Goal: Task Accomplishment & Management: Manage account settings

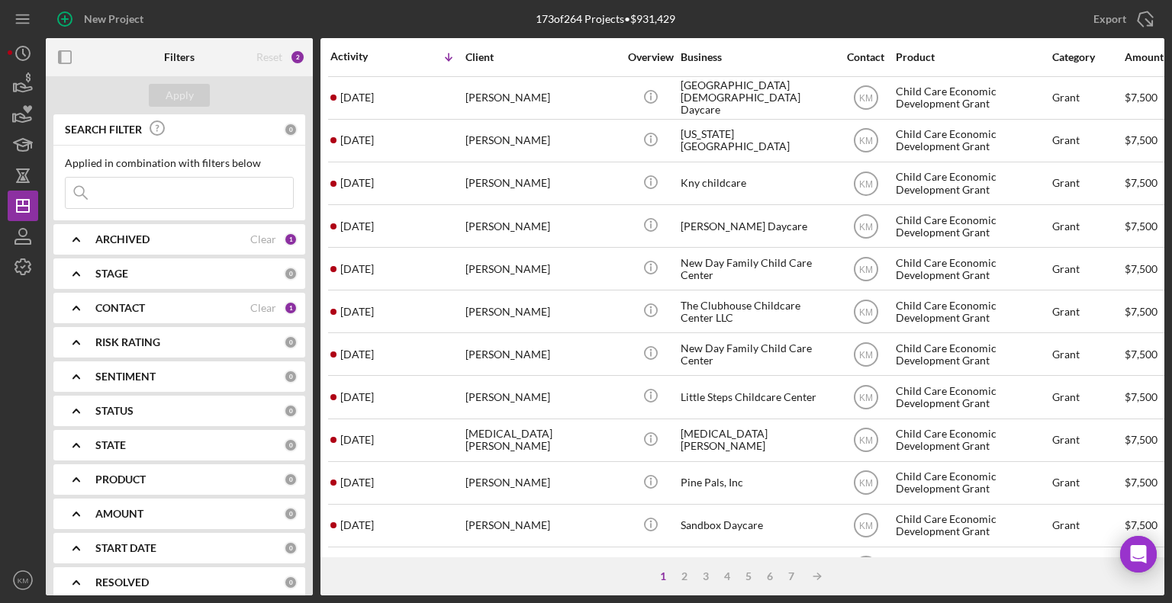
scroll to position [129, 0]
click at [25, 119] on icon "button" at bounding box center [23, 114] width 38 height 38
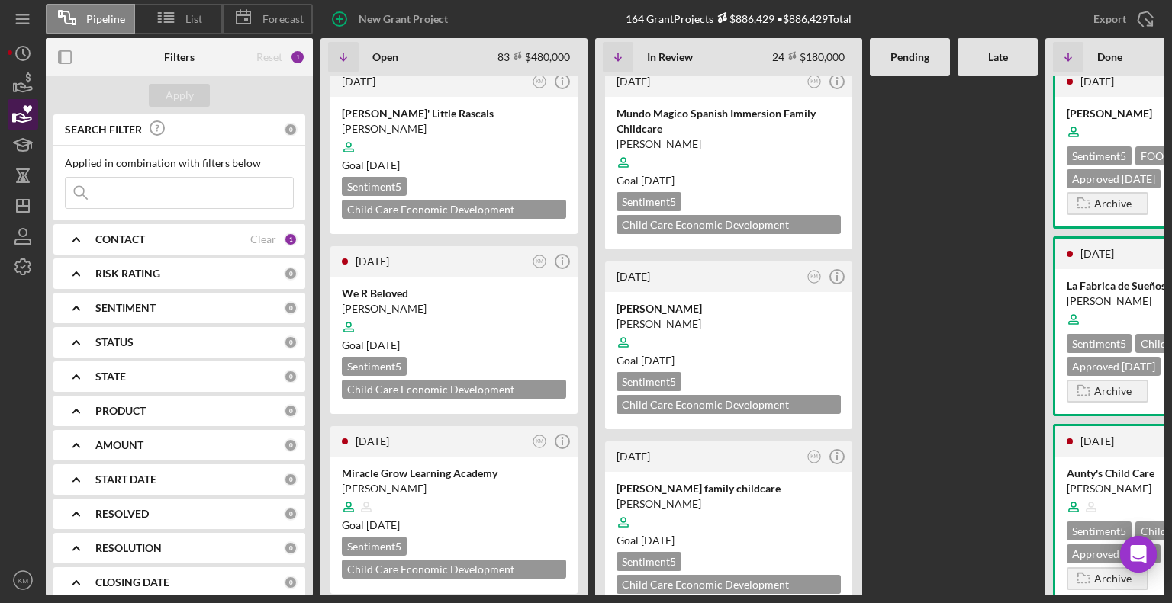
scroll to position [2874, 0]
click at [708, 327] on div at bounding box center [728, 341] width 224 height 29
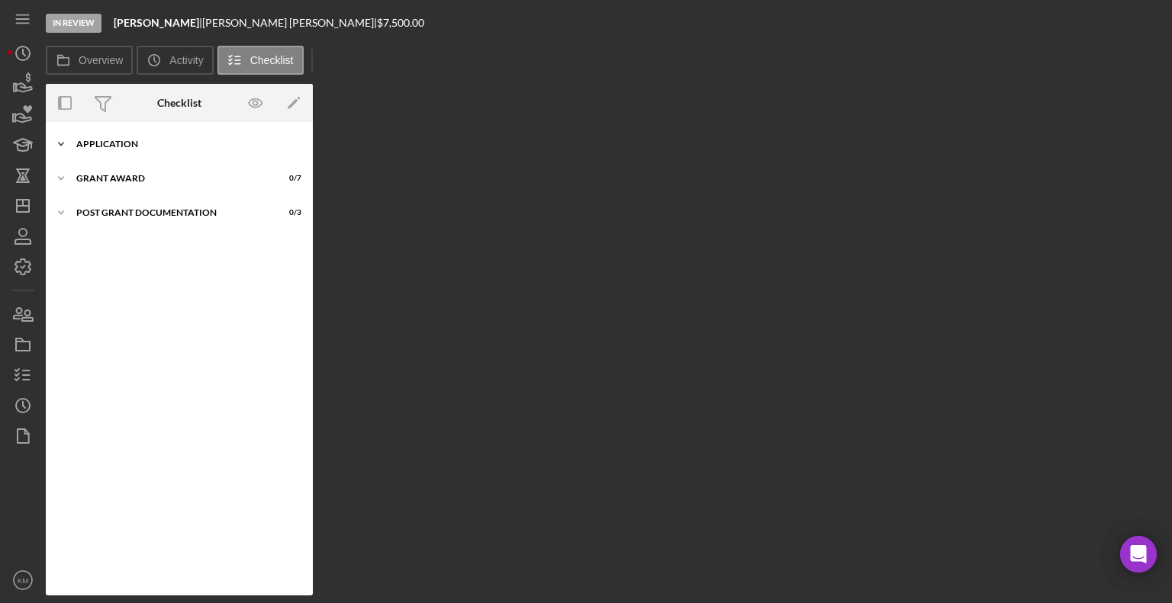
click at [107, 153] on div "Icon/Expander Application 2 / 17" at bounding box center [179, 144] width 267 height 31
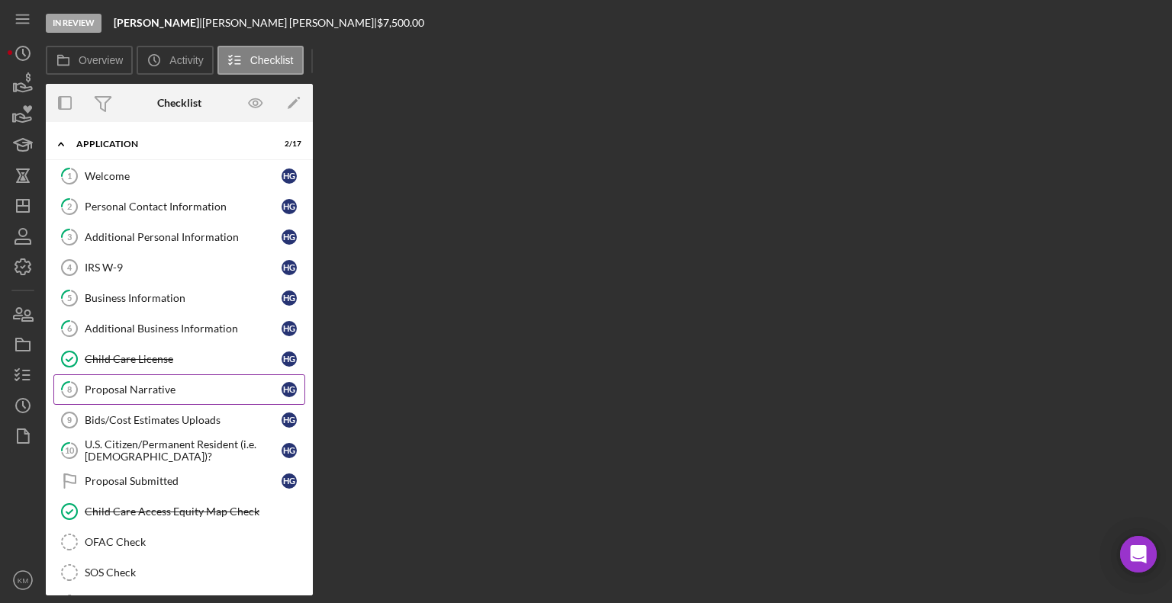
click at [146, 392] on div "Proposal Narrative" at bounding box center [183, 390] width 197 height 12
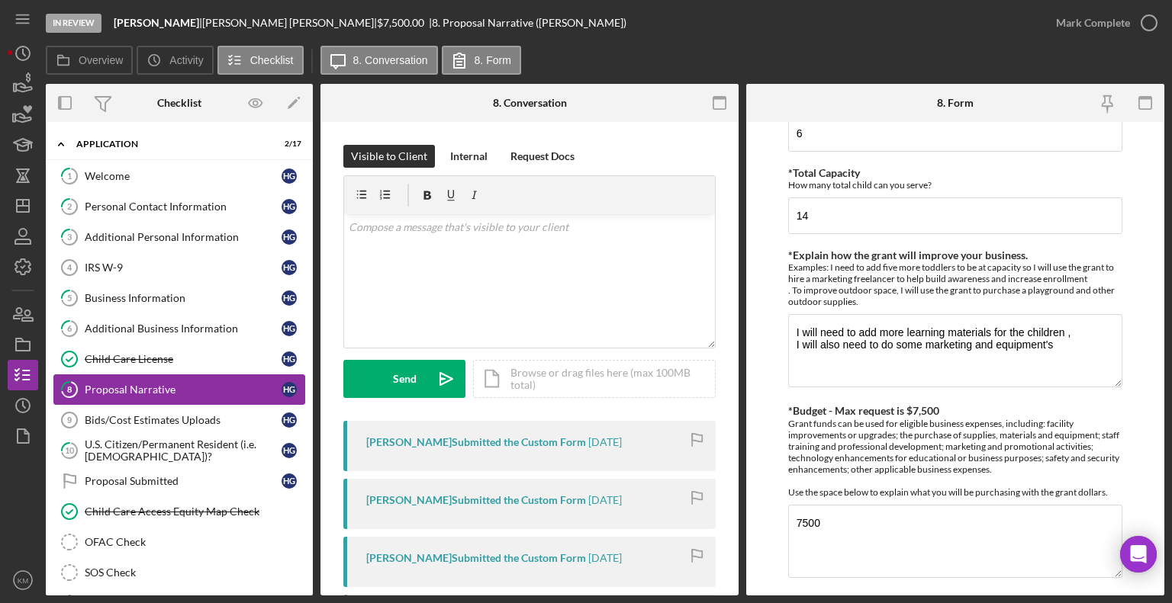
scroll to position [156, 0]
click at [156, 415] on div "Bids/Cost Estimates Uploads" at bounding box center [183, 420] width 197 height 12
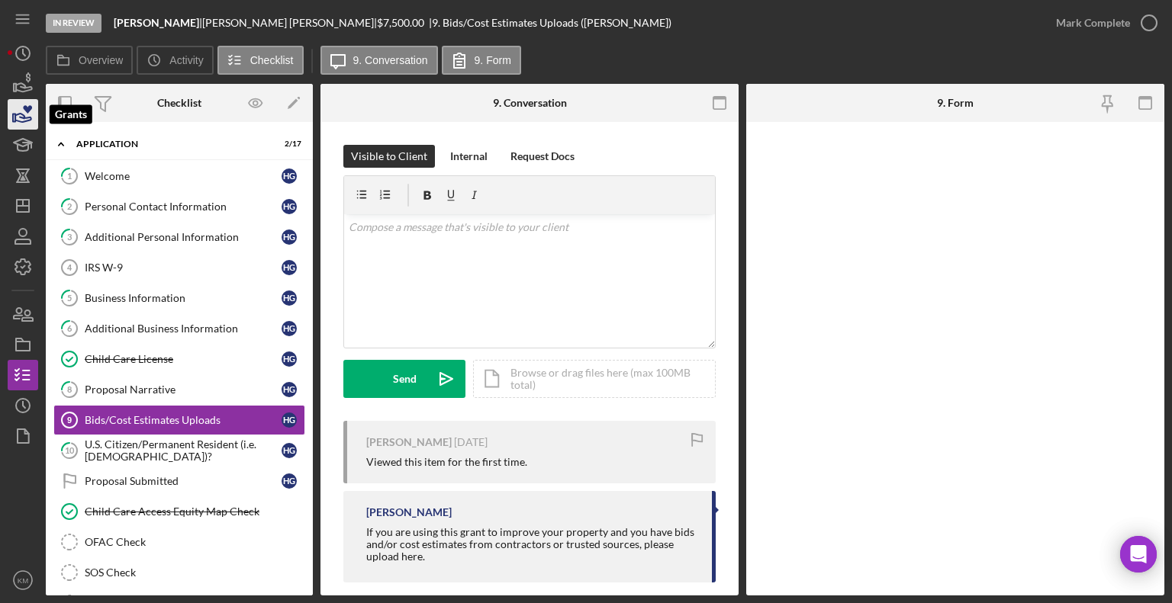
click at [31, 116] on icon "button" at bounding box center [23, 114] width 38 height 38
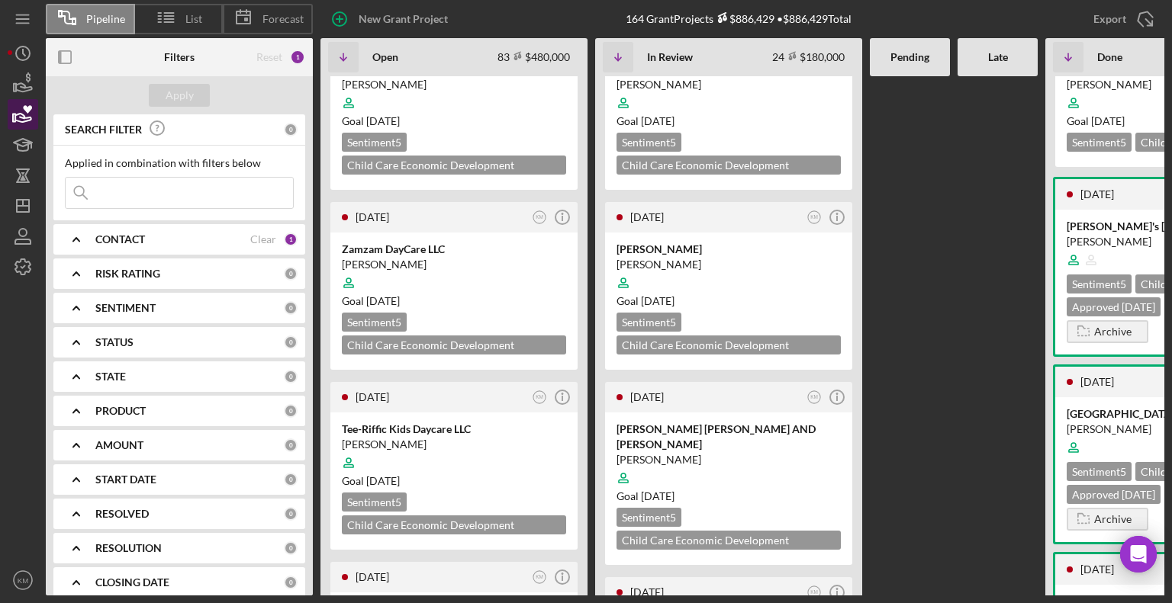
scroll to position [1768, 0]
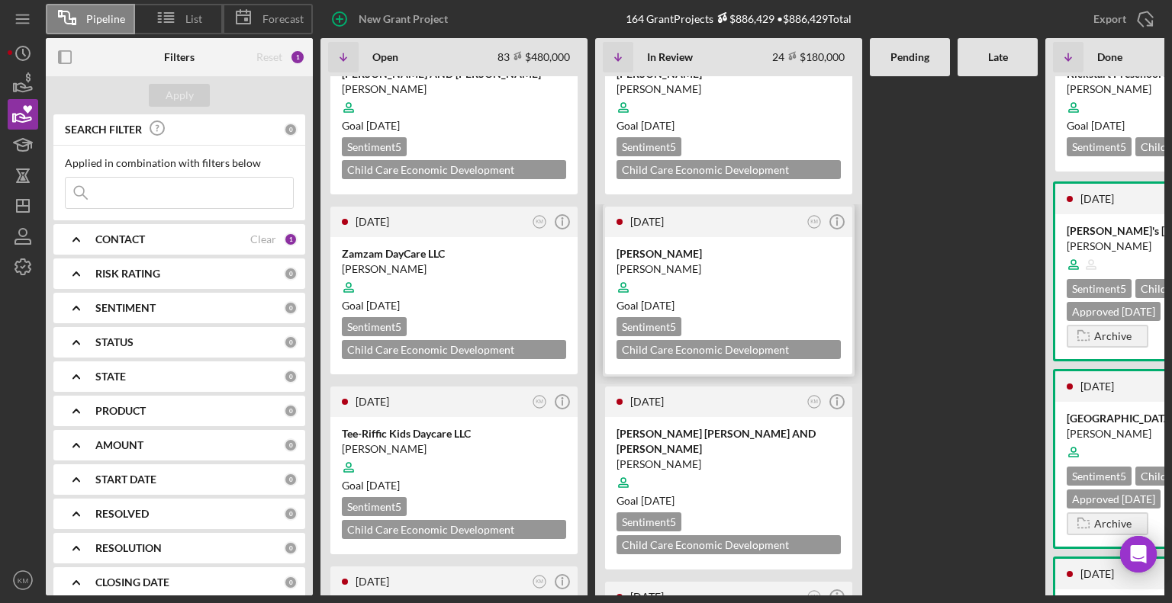
click at [720, 237] on div "[PERSON_NAME] Goal [DATE] Sentiment 5 Child Care Economic Development Grant $7,…" at bounding box center [728, 305] width 247 height 137
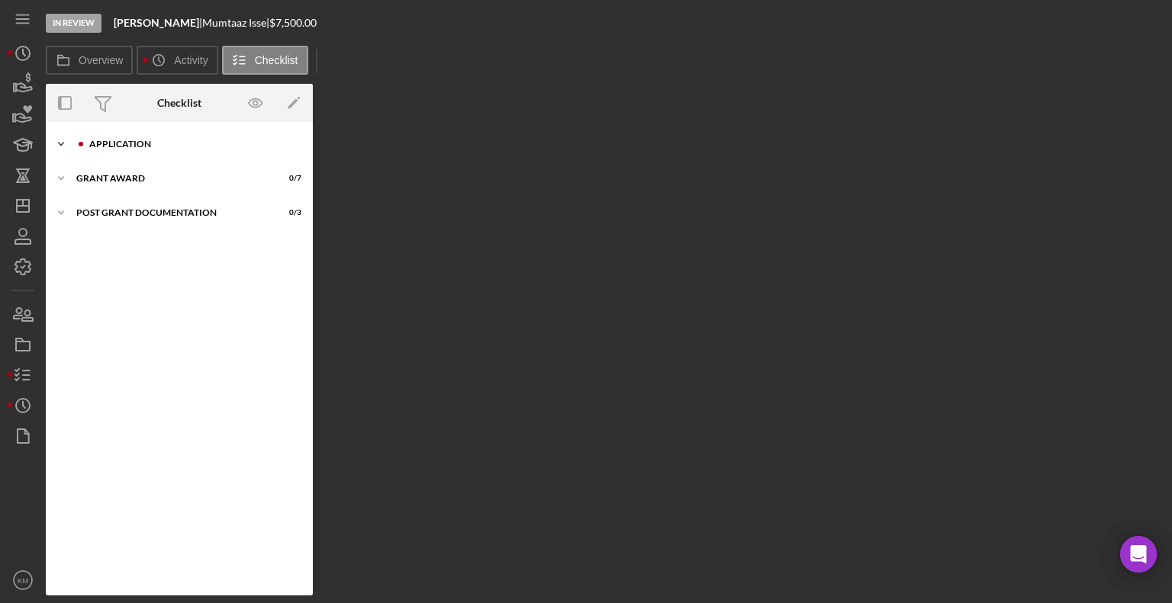
click at [66, 150] on icon "Icon/Expander" at bounding box center [61, 144] width 31 height 31
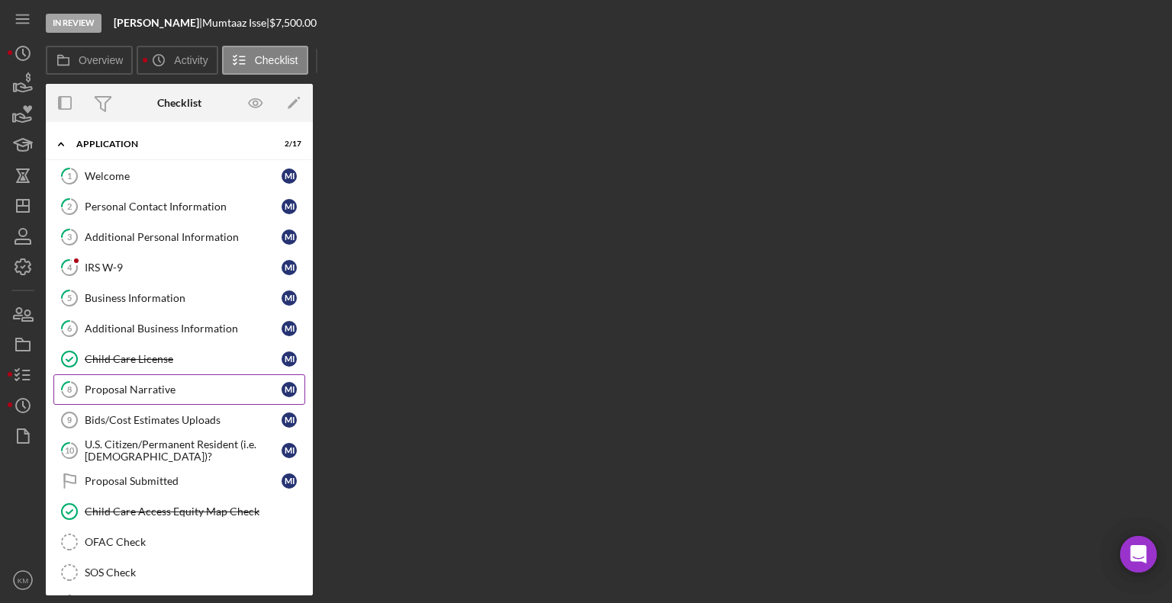
click at [109, 388] on div "Proposal Narrative" at bounding box center [183, 390] width 197 height 12
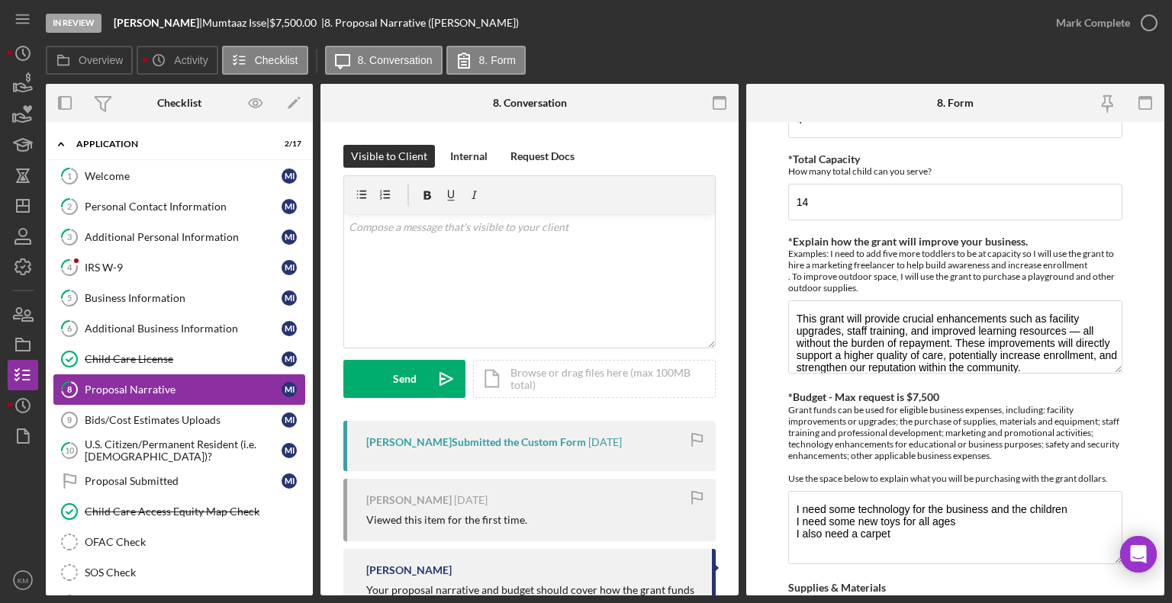
scroll to position [186, 0]
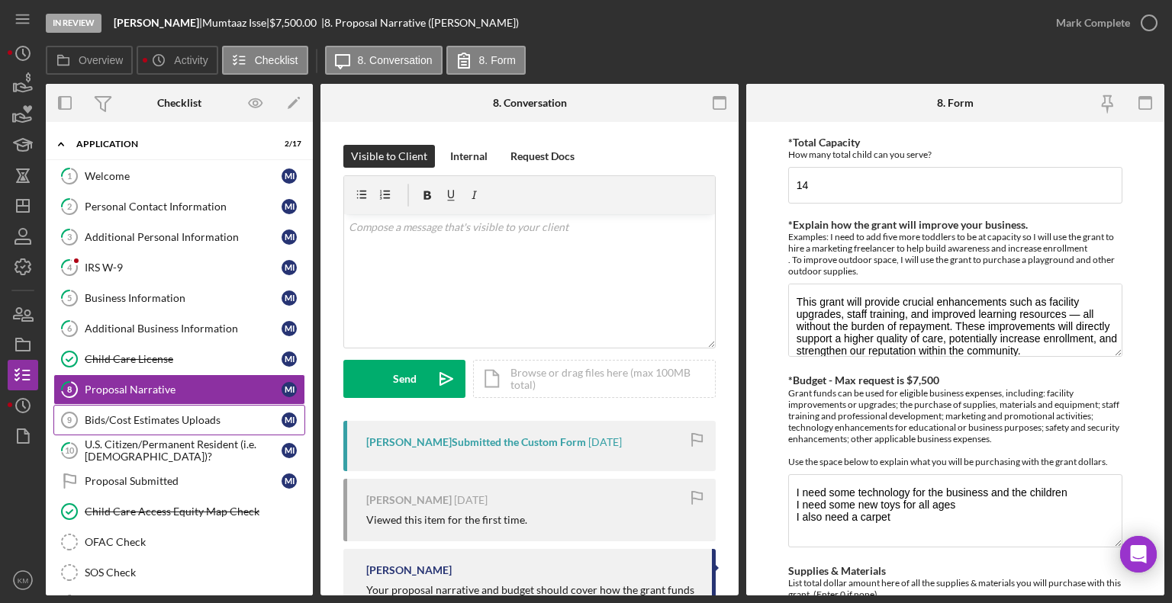
click at [124, 426] on link "Bids/Cost Estimates Uploads 9 Bids/Cost Estimates Uploads M I" at bounding box center [179, 420] width 252 height 31
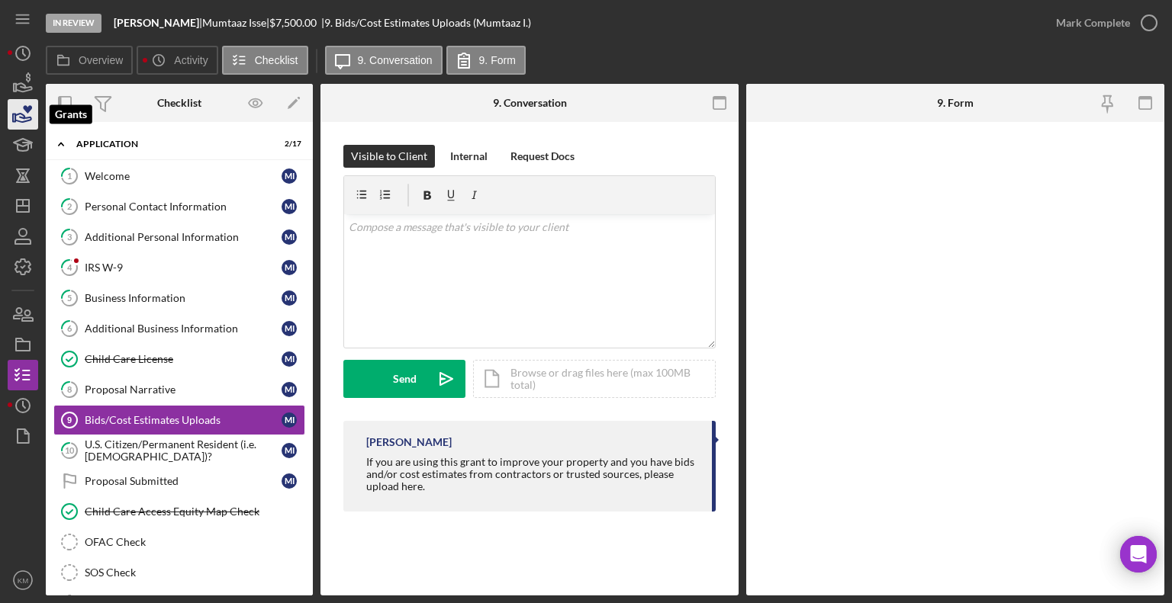
click at [27, 120] on icon "button" at bounding box center [23, 114] width 38 height 38
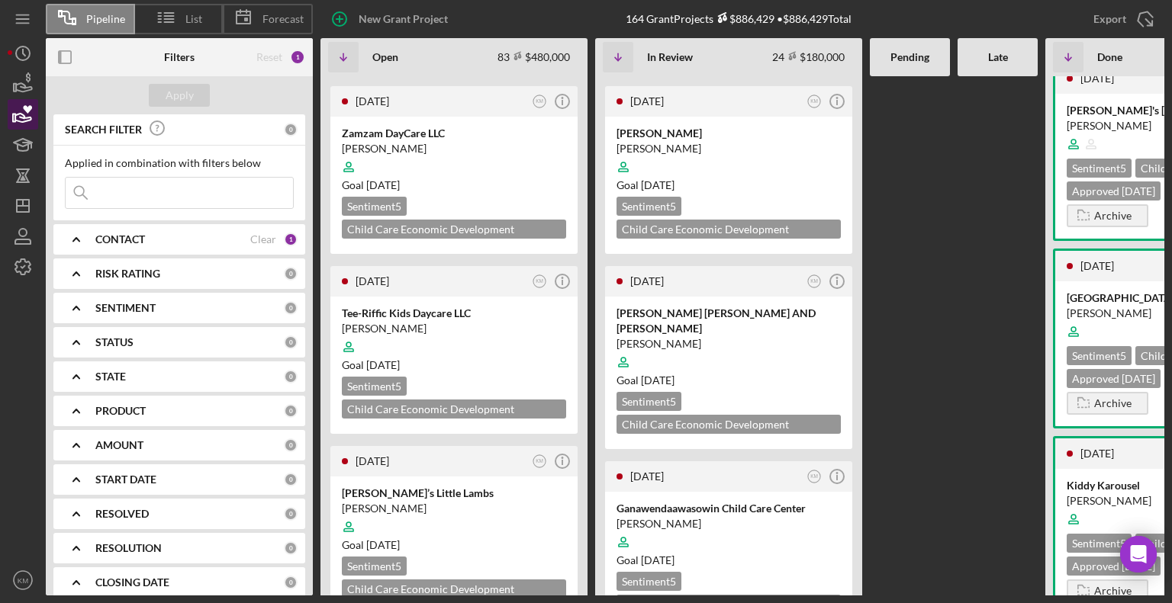
scroll to position [1895, 0]
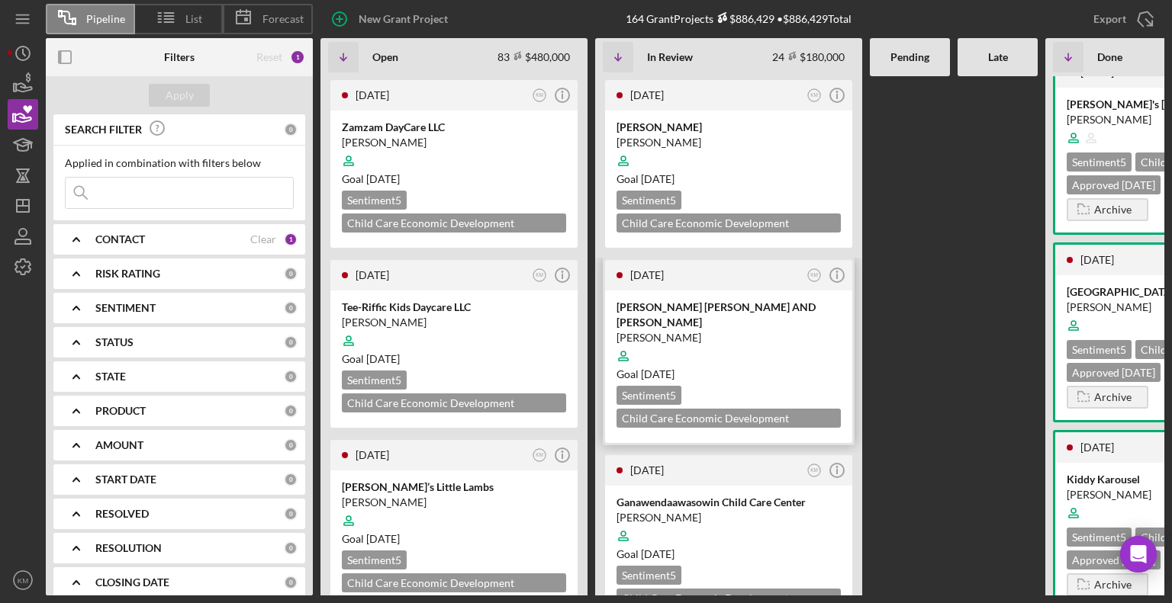
click at [705, 342] on div at bounding box center [728, 356] width 224 height 29
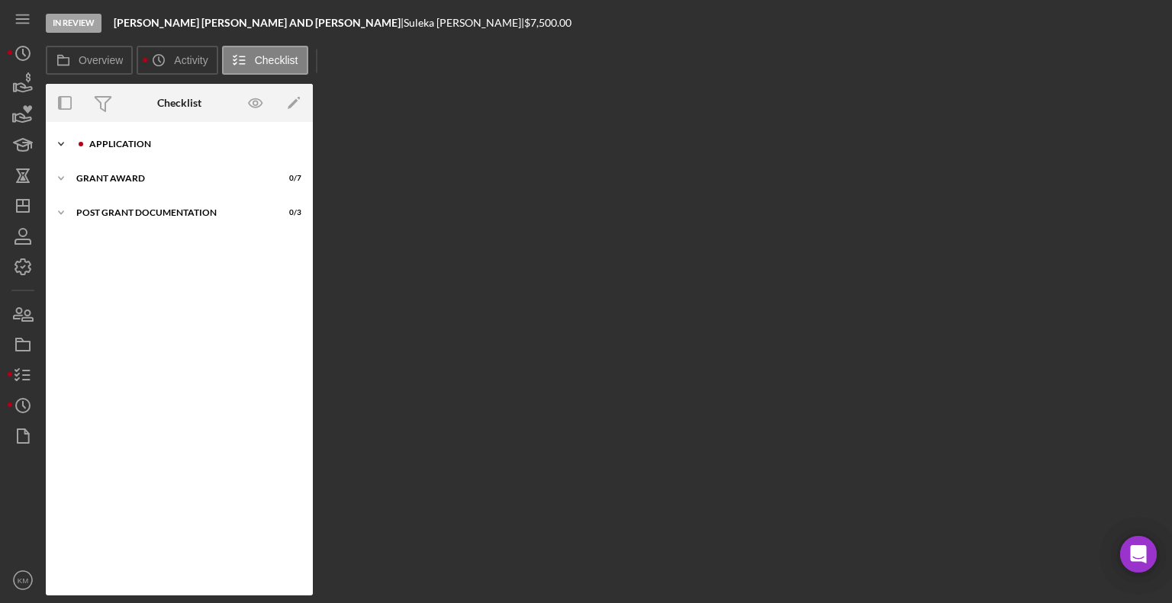
click at [74, 138] on icon "Icon/Expander" at bounding box center [61, 144] width 31 height 31
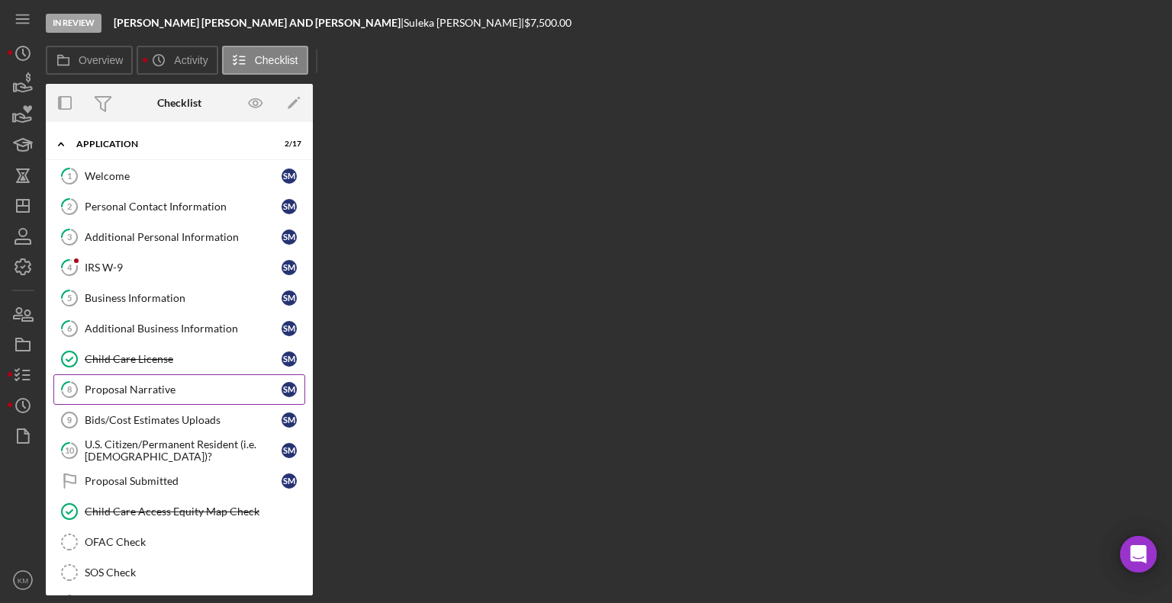
click at [162, 384] on div "Proposal Narrative" at bounding box center [183, 390] width 197 height 12
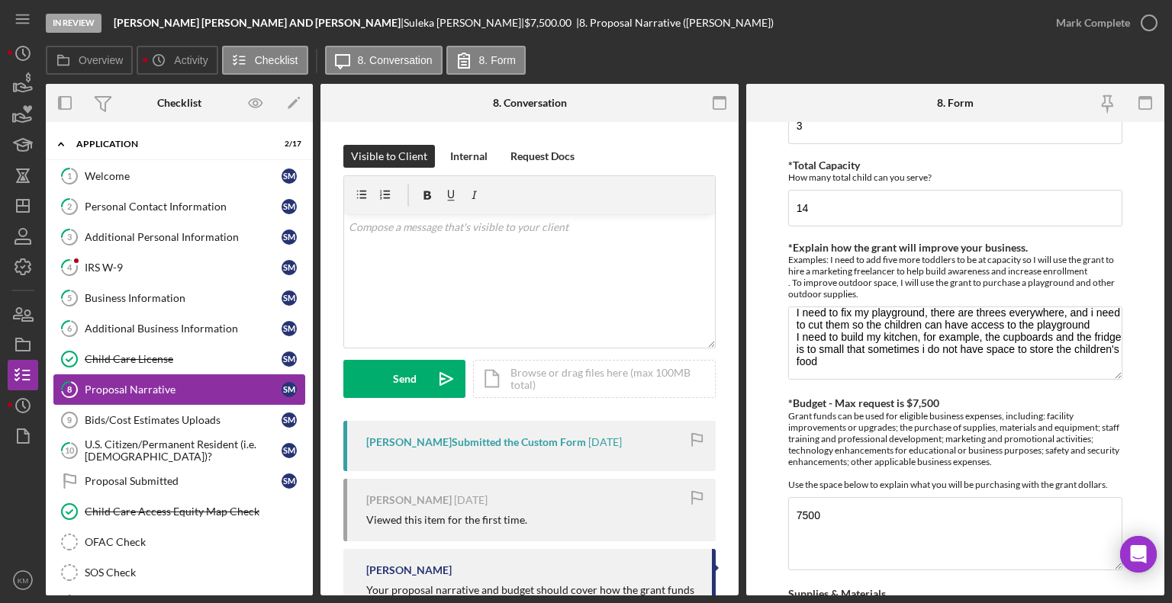
scroll to position [165, 0]
click at [530, 452] on div "[PERSON_NAME] Submitted the Custom Form [DATE]" at bounding box center [529, 446] width 372 height 50
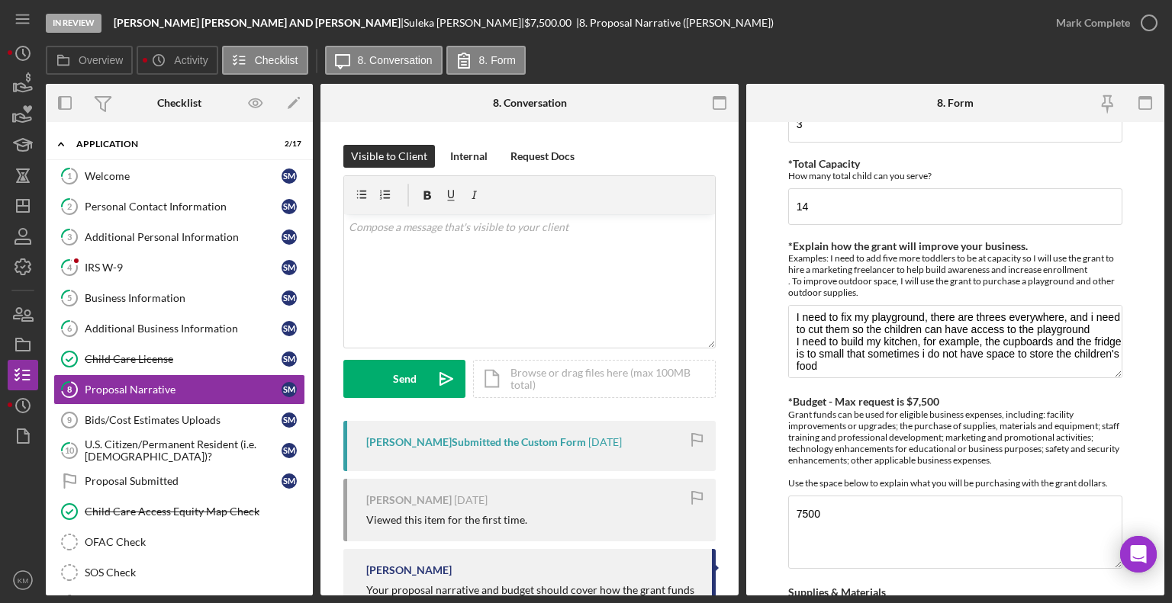
scroll to position [10, 0]
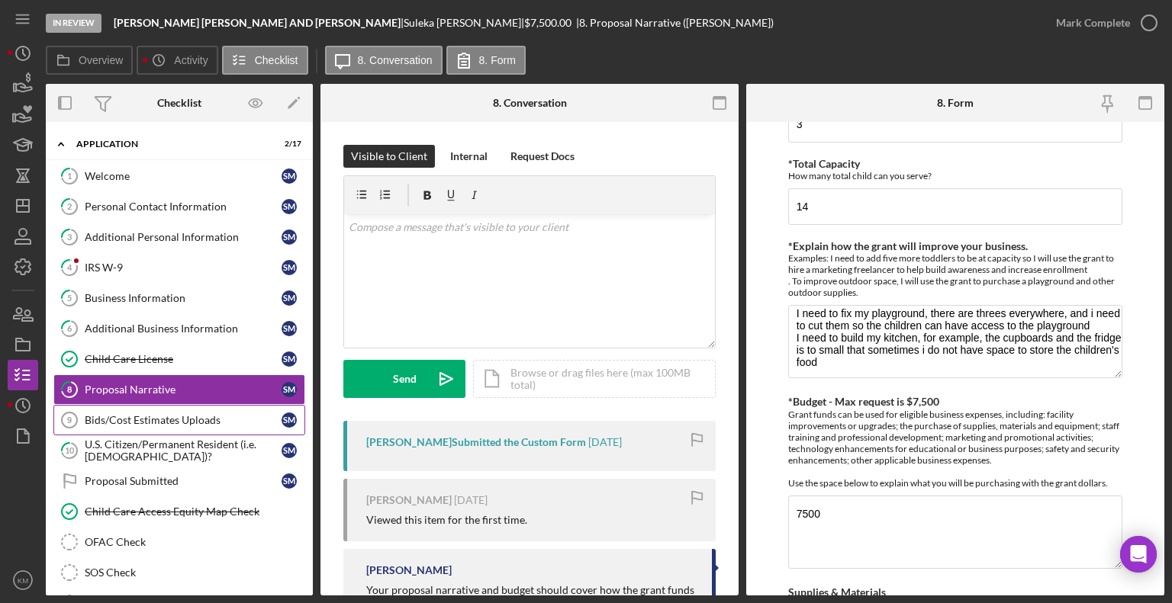
click at [190, 421] on div "Bids/Cost Estimates Uploads" at bounding box center [183, 420] width 197 height 12
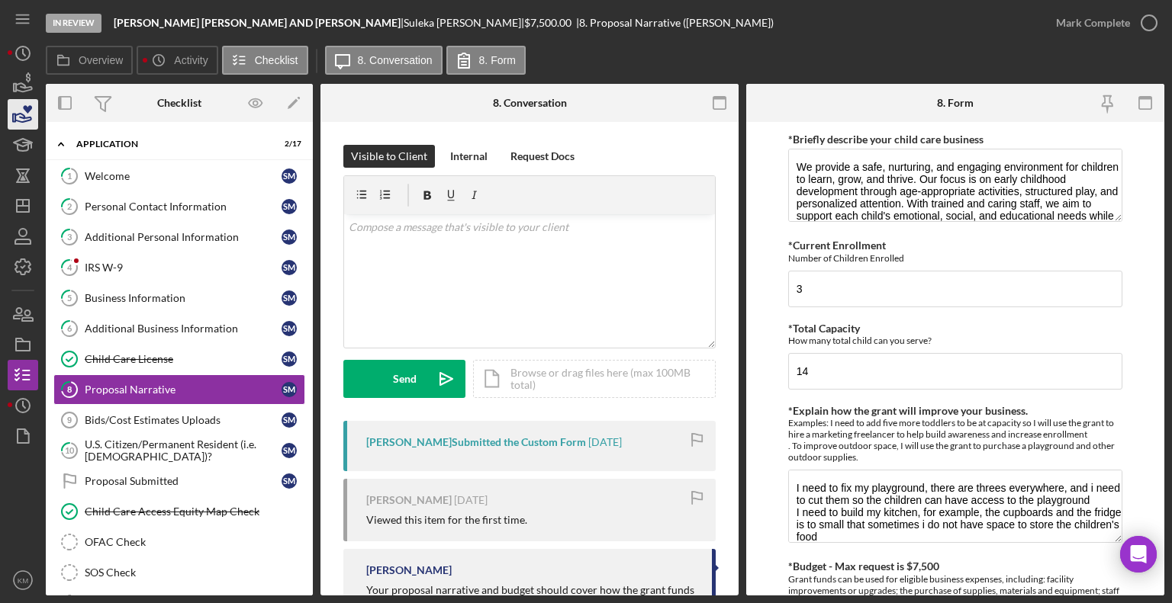
click at [26, 125] on icon "button" at bounding box center [23, 114] width 38 height 38
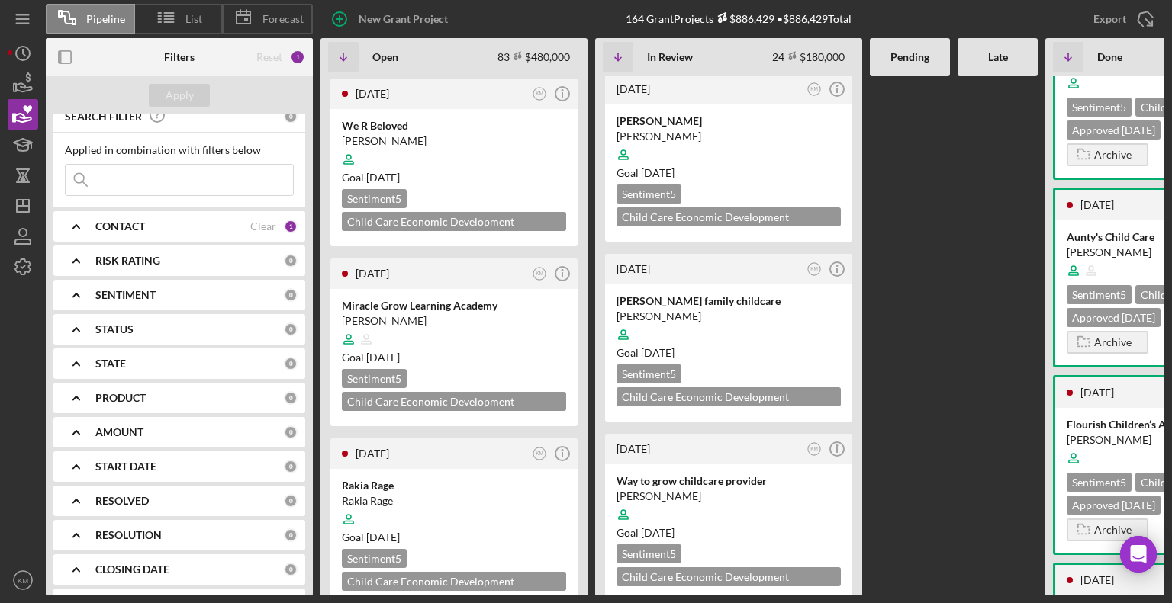
scroll to position [3029, 0]
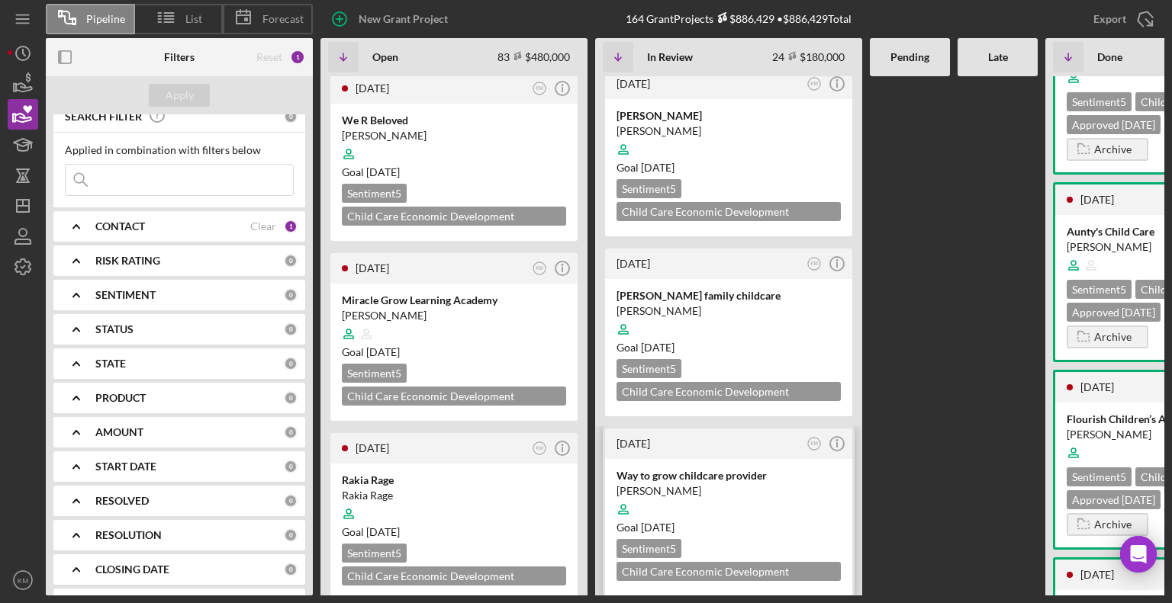
click at [726, 495] on div at bounding box center [728, 509] width 224 height 29
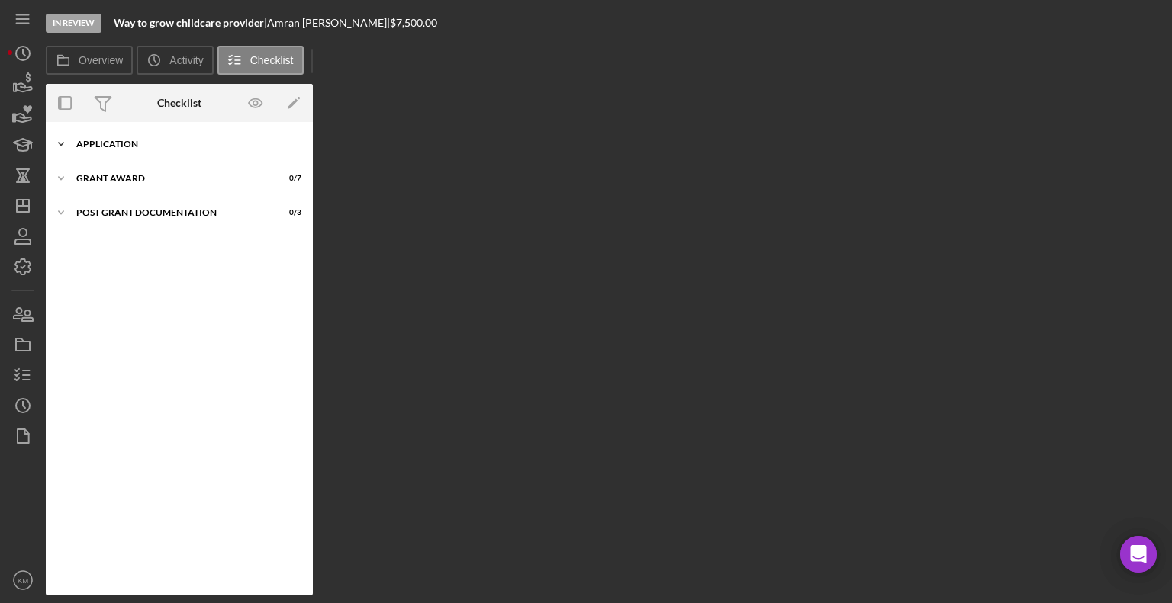
click at [94, 146] on div "Application" at bounding box center [184, 144] width 217 height 9
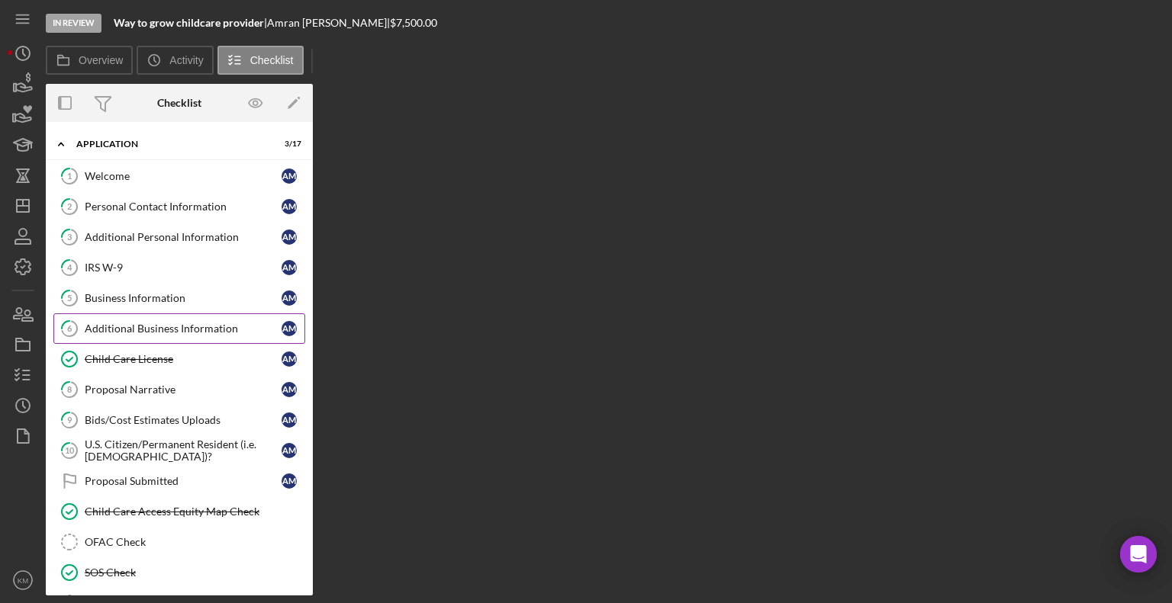
click at [191, 336] on link "6 Additional Business Information A M" at bounding box center [179, 329] width 252 height 31
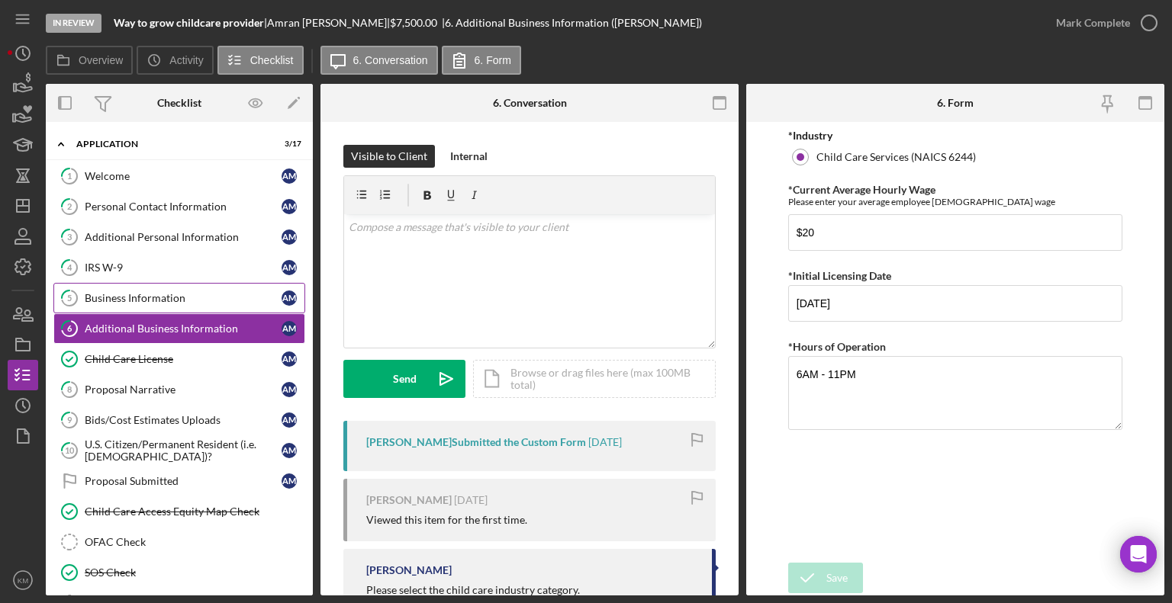
click at [142, 305] on link "5 Business Information A M" at bounding box center [179, 298] width 252 height 31
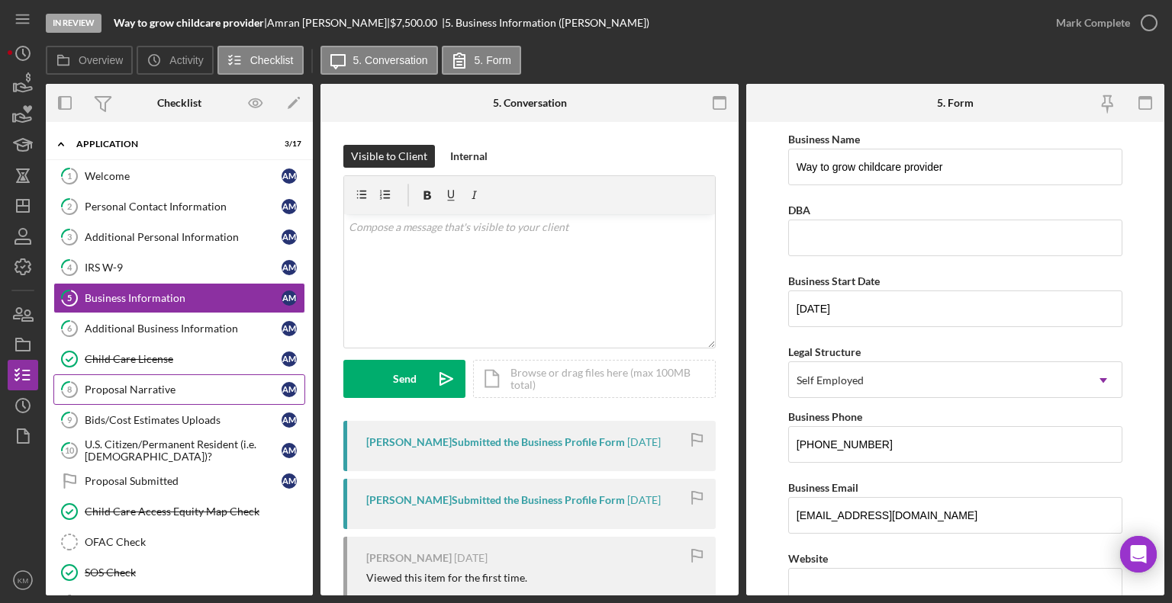
click at [162, 400] on link "8 Proposal Narrative A M" at bounding box center [179, 390] width 252 height 31
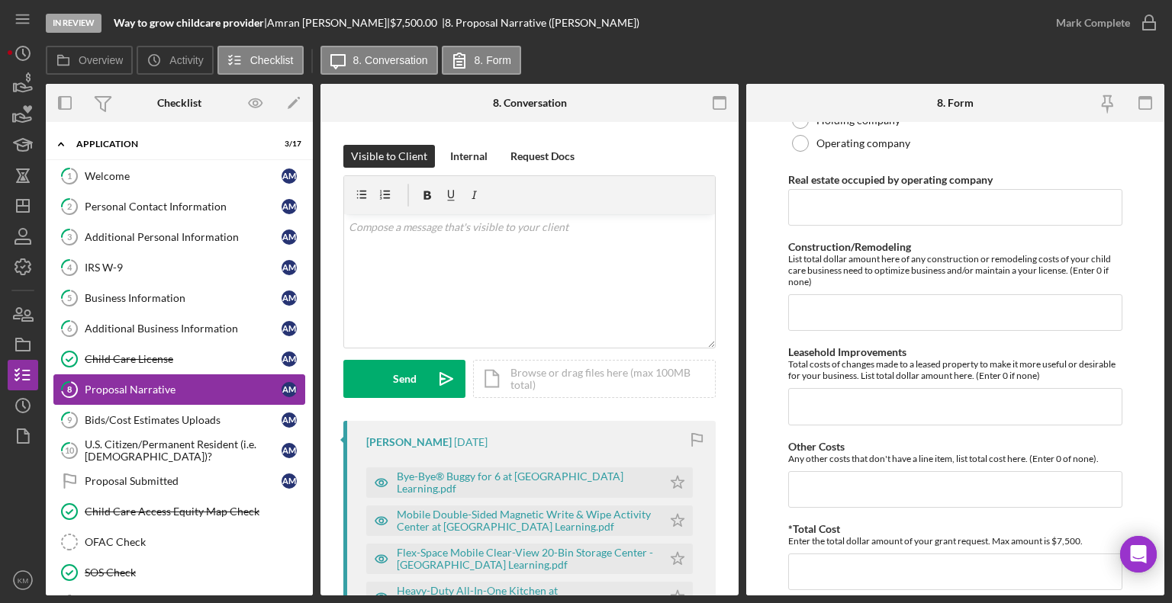
scroll to position [1090, 0]
click at [180, 431] on link "9 Bids/Cost Estimates Uploads A M" at bounding box center [179, 420] width 252 height 31
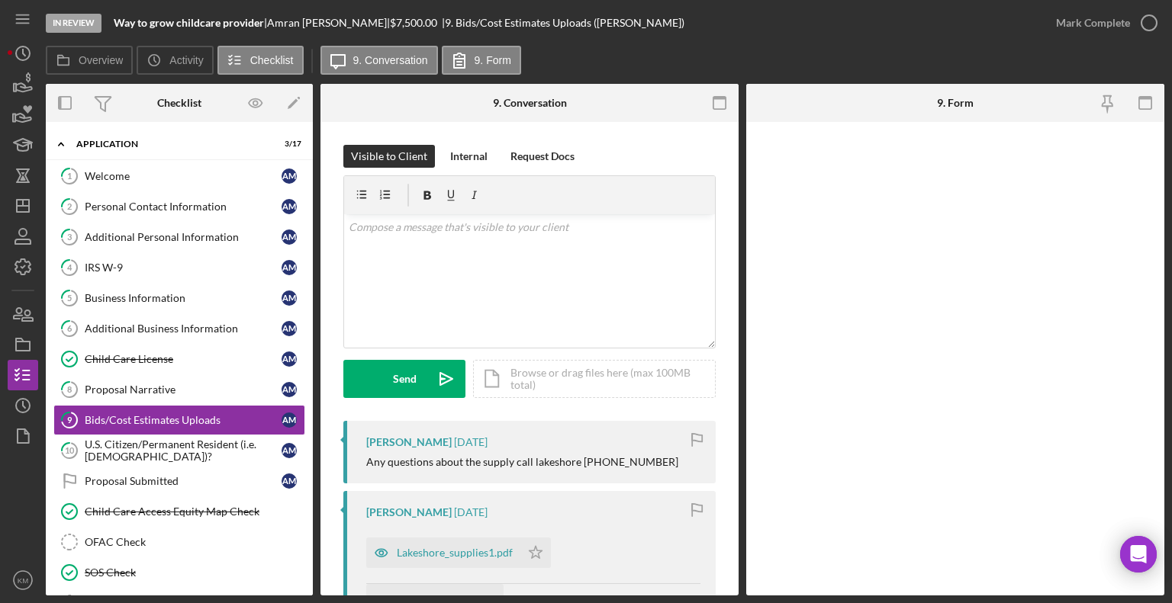
click at [470, 590] on div "Move Documents" at bounding box center [446, 603] width 84 height 38
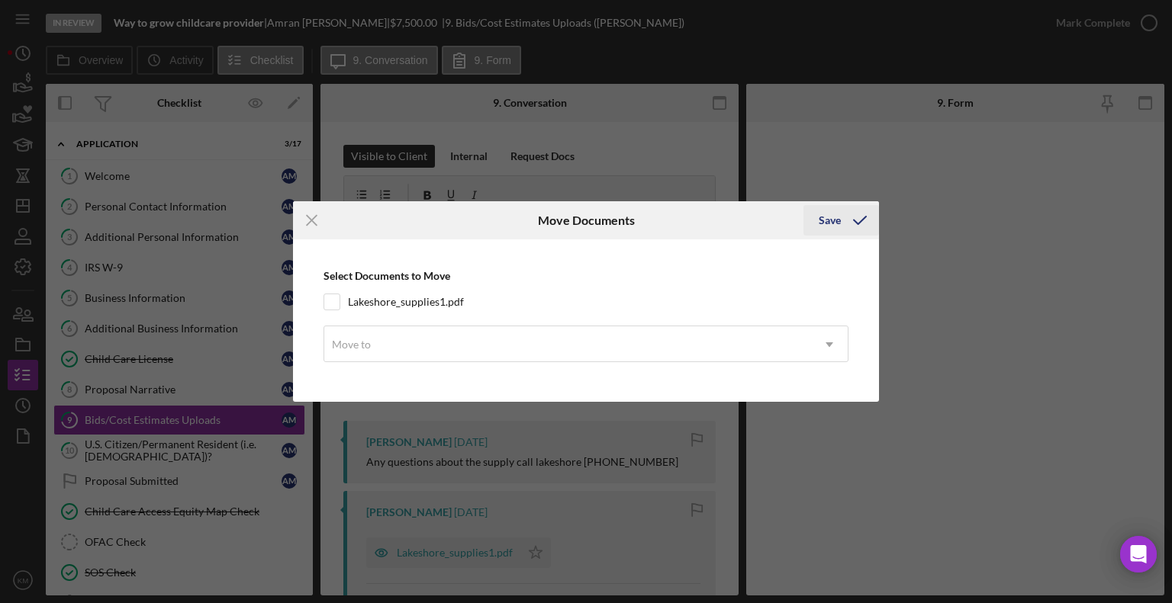
click at [854, 226] on icon "submit" at bounding box center [860, 220] width 38 height 38
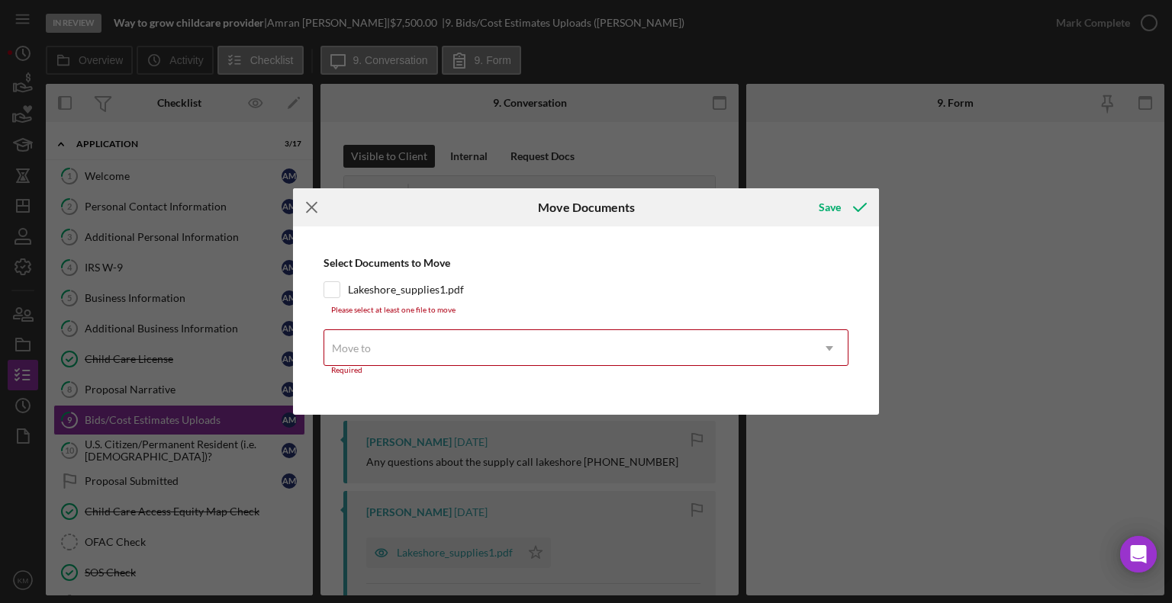
click at [317, 211] on icon "Icon/Menu Close" at bounding box center [312, 207] width 38 height 38
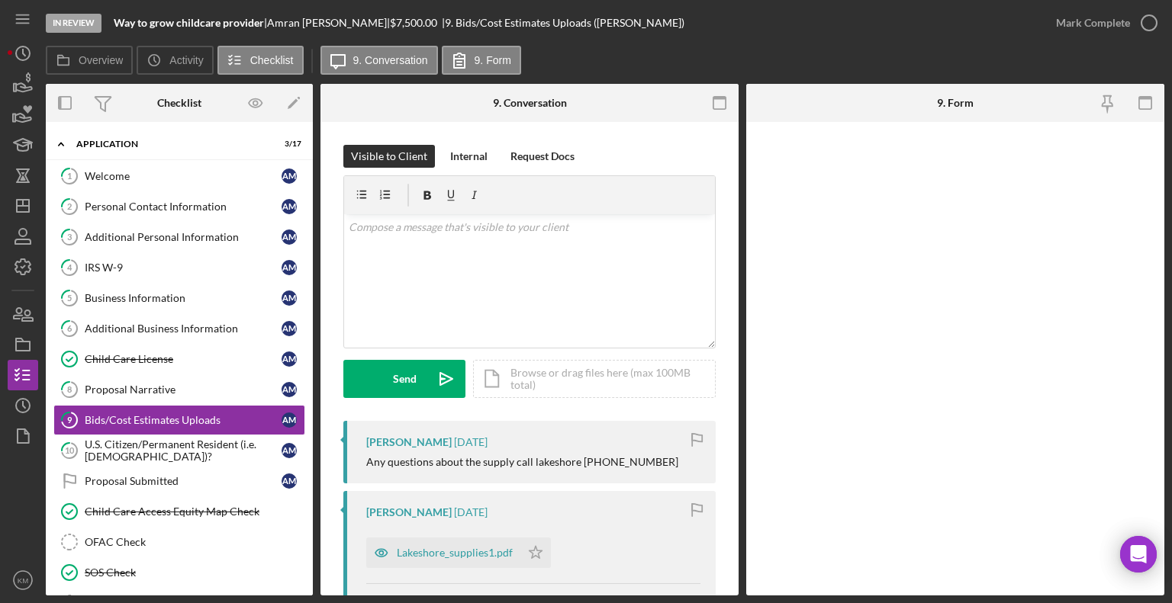
scroll to position [26, 0]
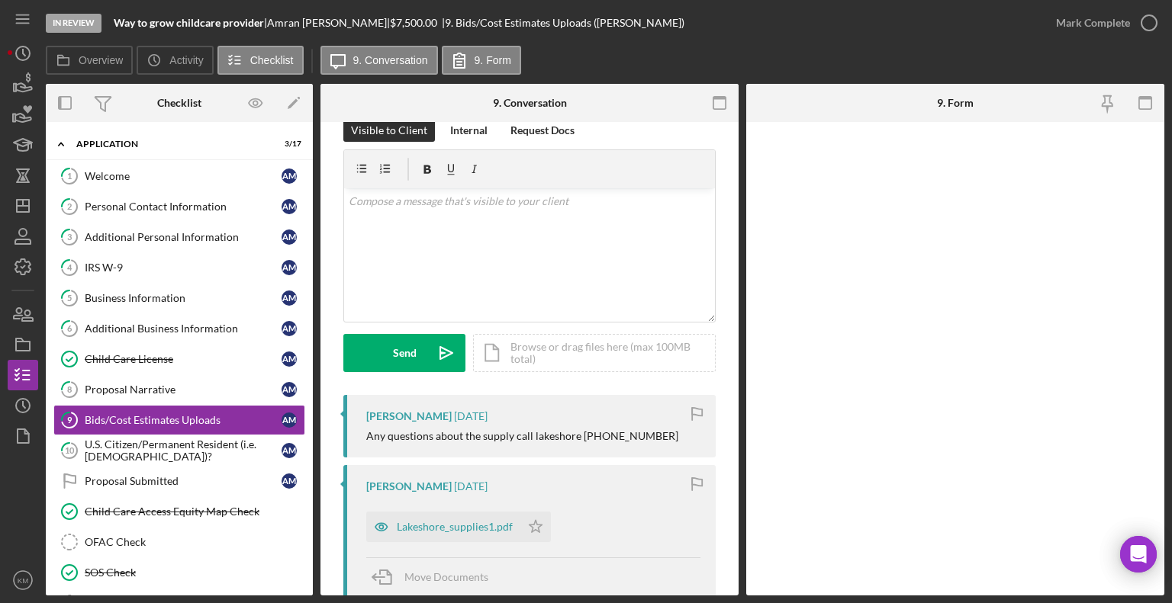
click at [439, 463] on div "[PERSON_NAME] [DATE] Any questions about the supply call lakeshore [PHONE_NUMBE…" at bounding box center [529, 585] width 372 height 381
click at [430, 463] on div "[PERSON_NAME] [DATE] Any questions about the supply call lakeshore [PHONE_NUMBE…" at bounding box center [529, 585] width 372 height 381
click at [485, 538] on div "Lakeshore_supplies1.pdf" at bounding box center [443, 527] width 154 height 31
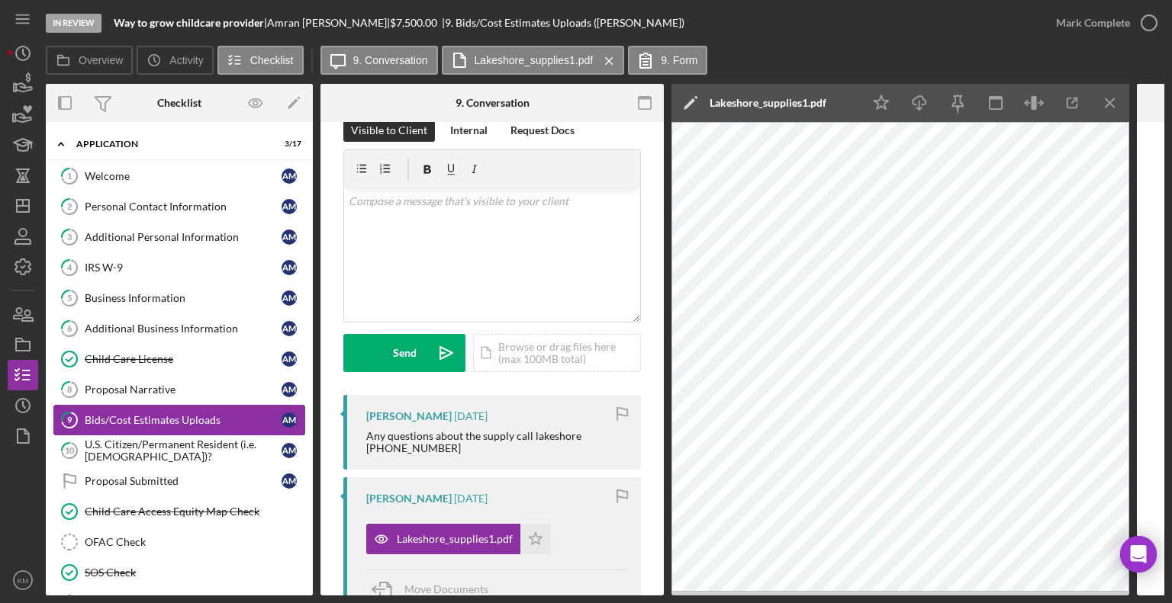
click at [158, 405] on link "9 Bids/Cost Estimates Uploads A M" at bounding box center [179, 420] width 252 height 31
click at [171, 384] on div "Proposal Narrative" at bounding box center [183, 390] width 197 height 12
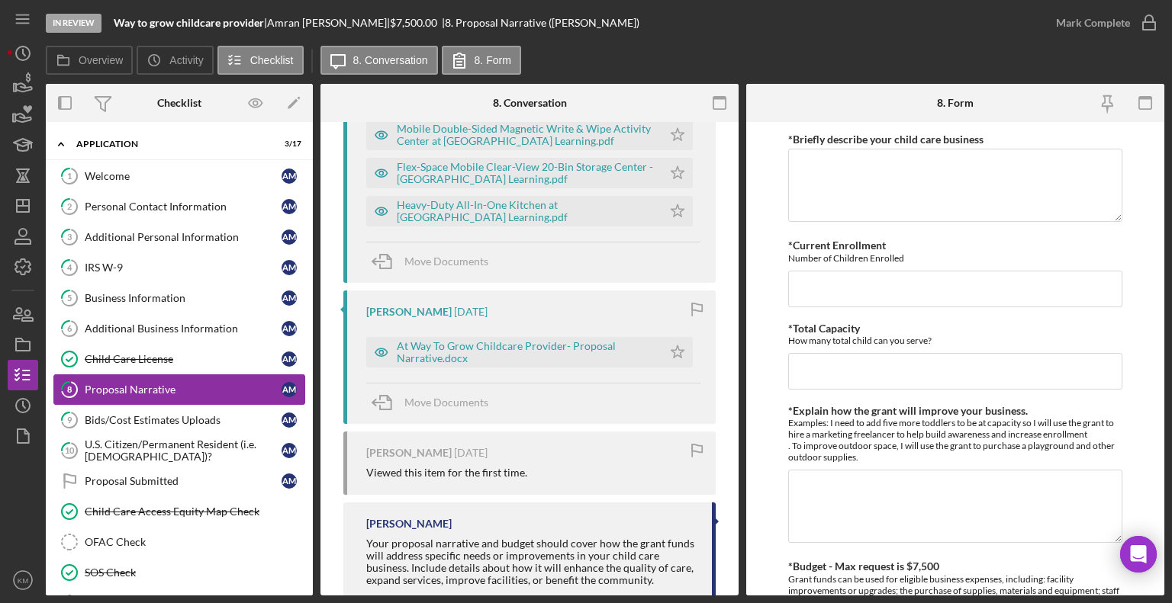
scroll to position [374, 0]
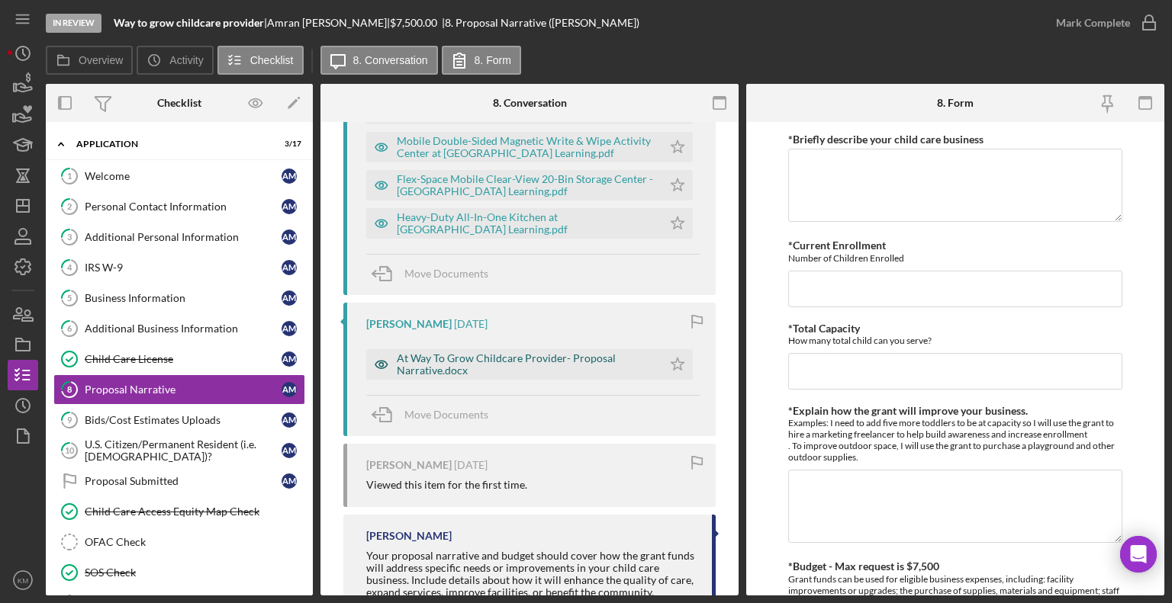
click at [594, 362] on div "At Way To Grow Childcare Provider- Proposal Narrative.docx" at bounding box center [526, 364] width 258 height 24
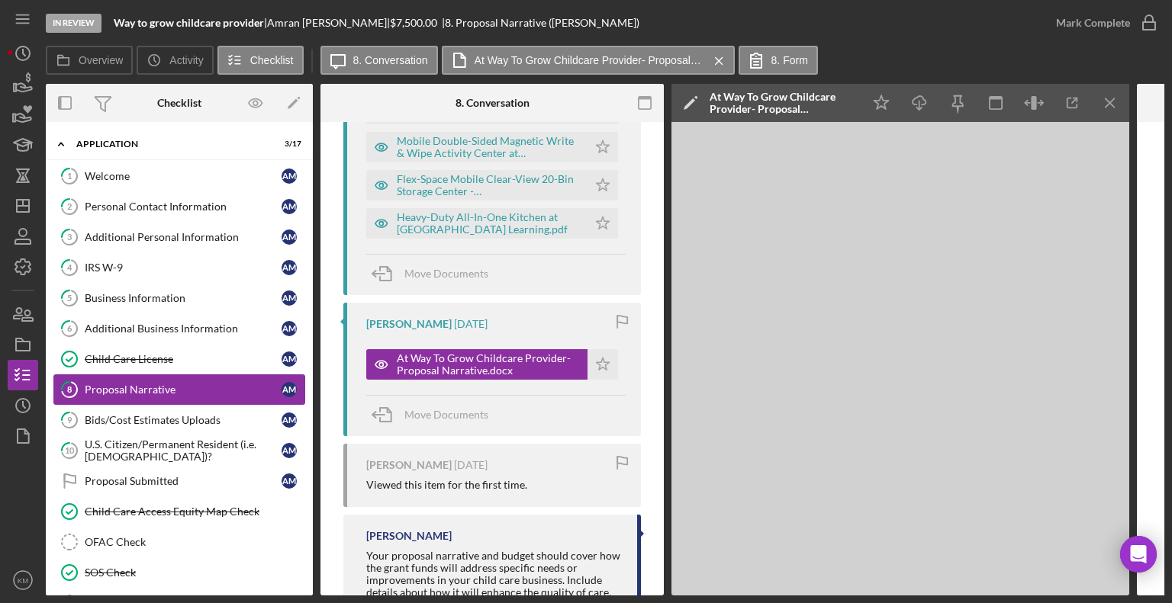
click at [179, 397] on link "8 Proposal Narrative A M" at bounding box center [179, 390] width 252 height 31
click at [168, 418] on div "Bids/Cost Estimates Uploads" at bounding box center [183, 420] width 197 height 12
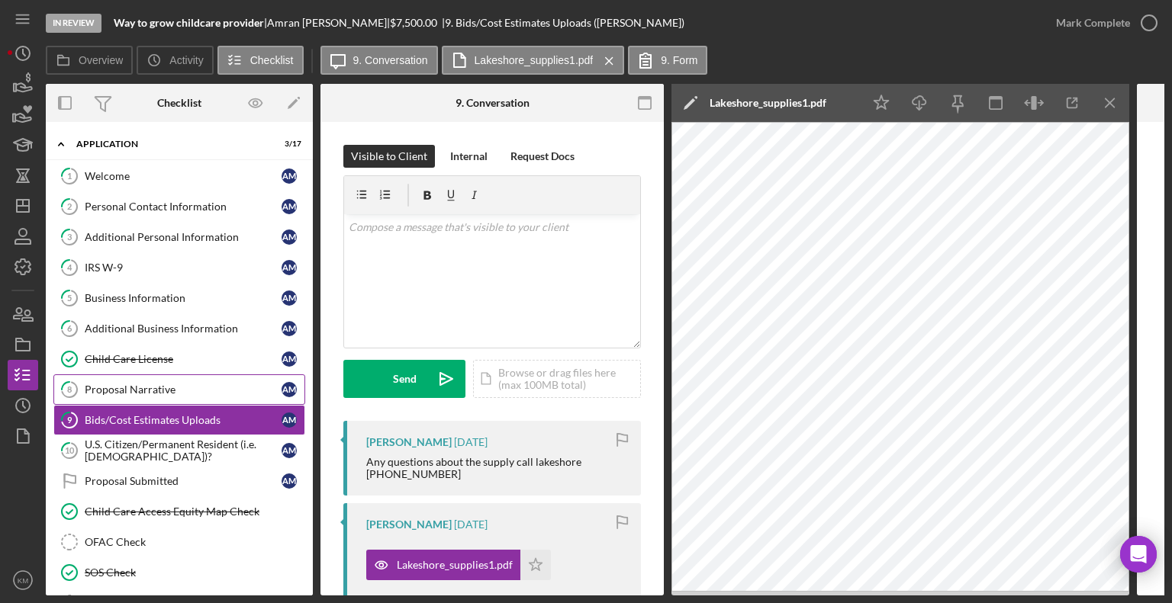
click at [165, 397] on link "8 Proposal Narrative A M" at bounding box center [179, 390] width 252 height 31
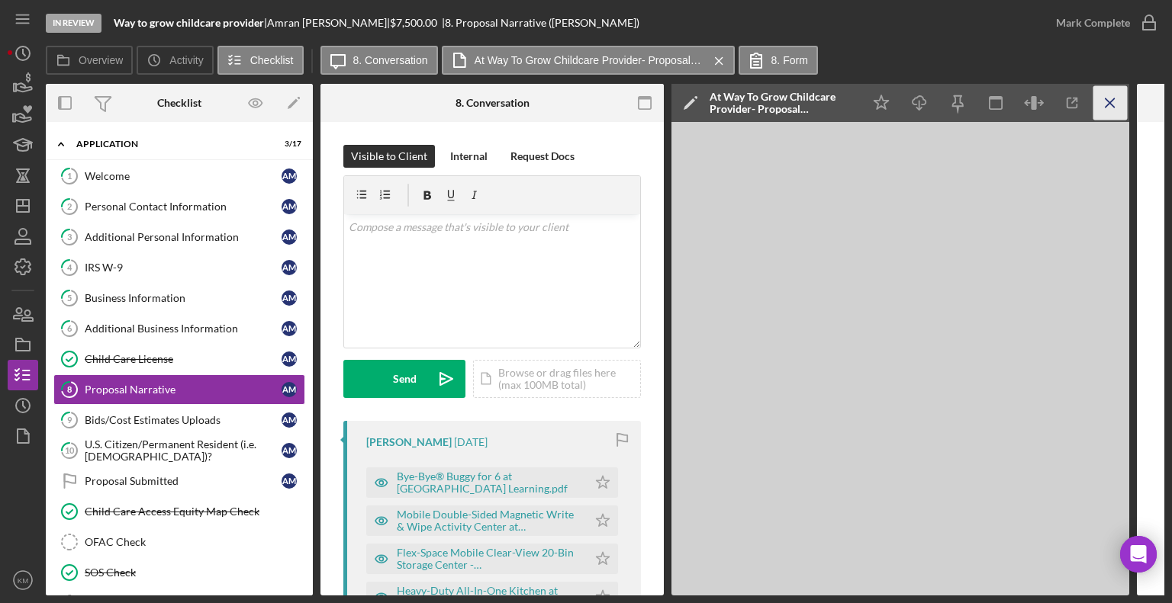
click at [1125, 99] on icon "Icon/Menu Close" at bounding box center [1110, 103] width 34 height 34
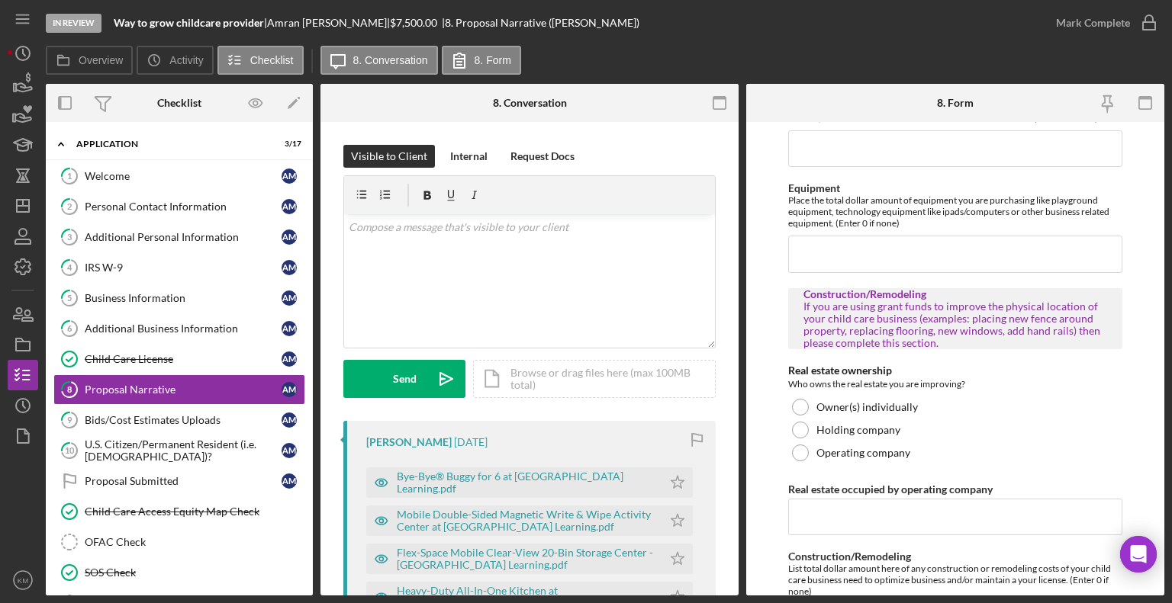
scroll to position [781, 0]
click at [972, 494] on label "Real estate occupied by operating company" at bounding box center [890, 487] width 204 height 13
click at [972, 497] on input "Real estate occupied by operating company" at bounding box center [955, 515] width 334 height 37
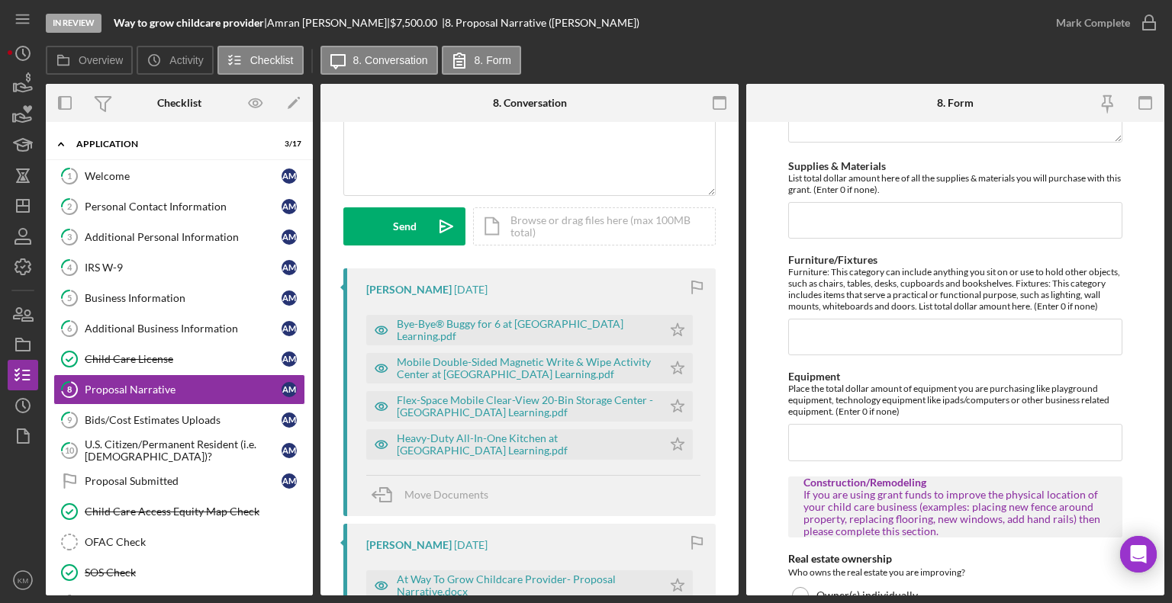
scroll to position [153, 0]
click at [13, 119] on polygon "button" at bounding box center [14, 118] width 2 height 8
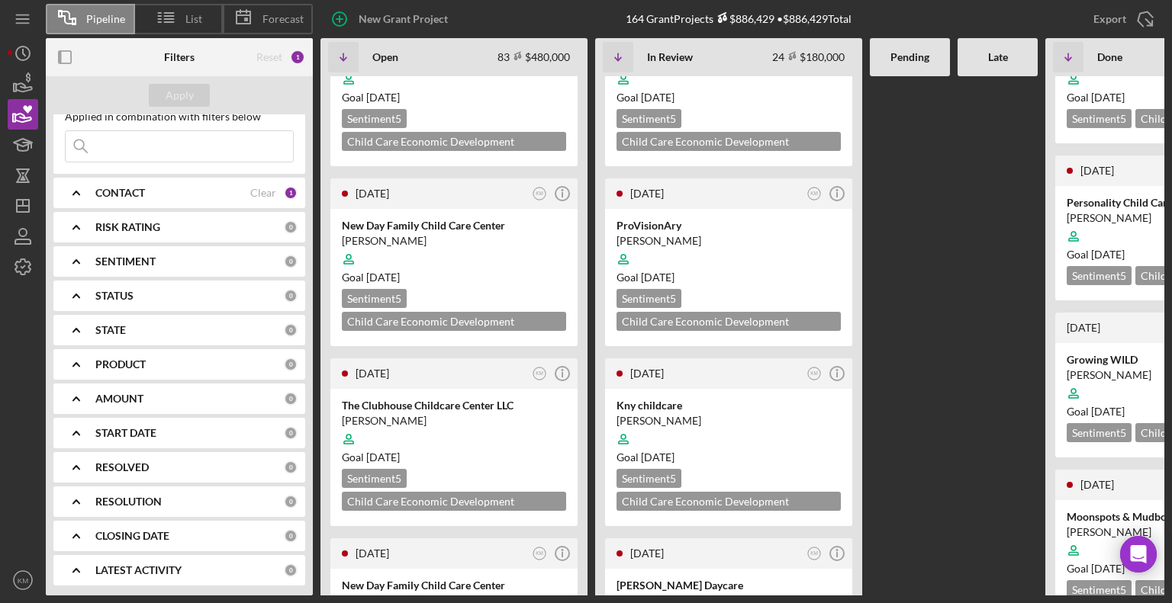
scroll to position [273, 0]
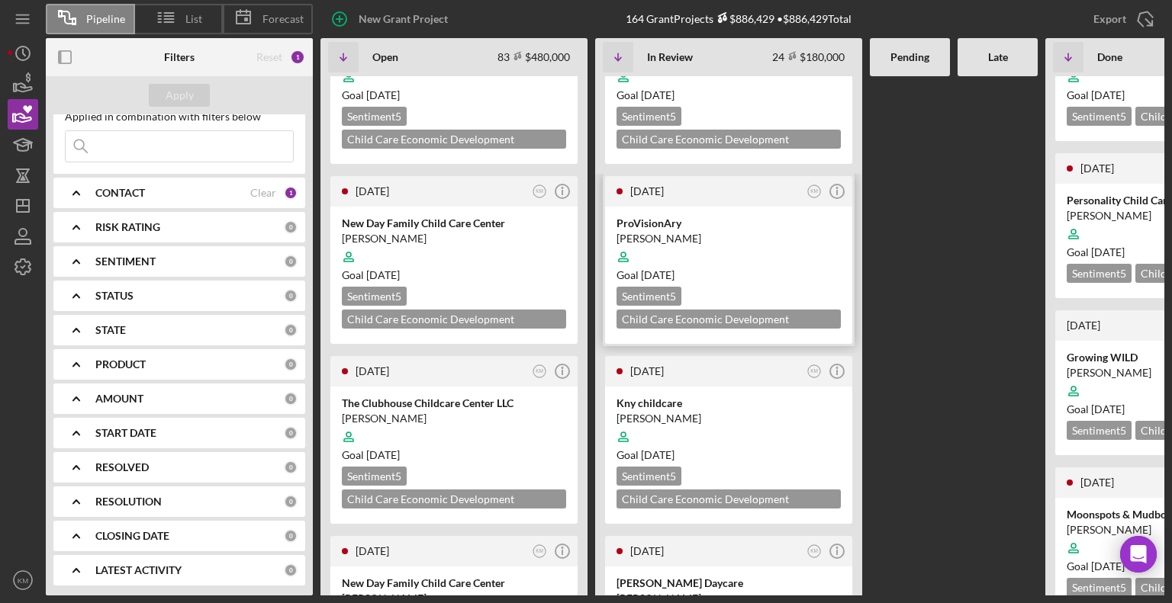
click at [748, 243] on div at bounding box center [728, 257] width 224 height 29
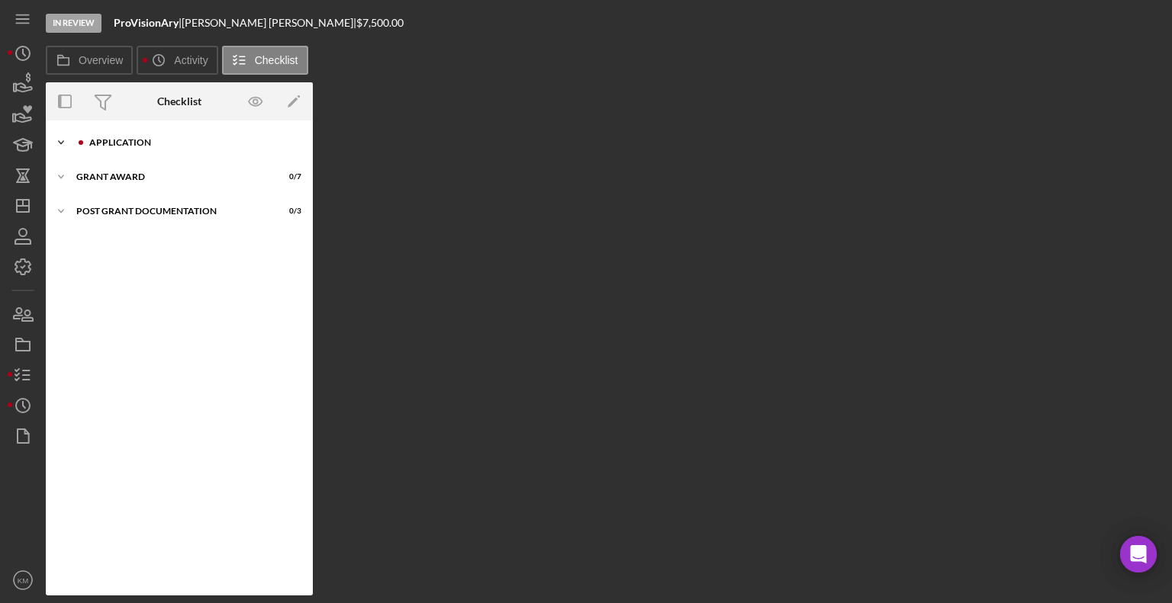
click at [71, 134] on icon "Icon/Expander" at bounding box center [61, 142] width 31 height 31
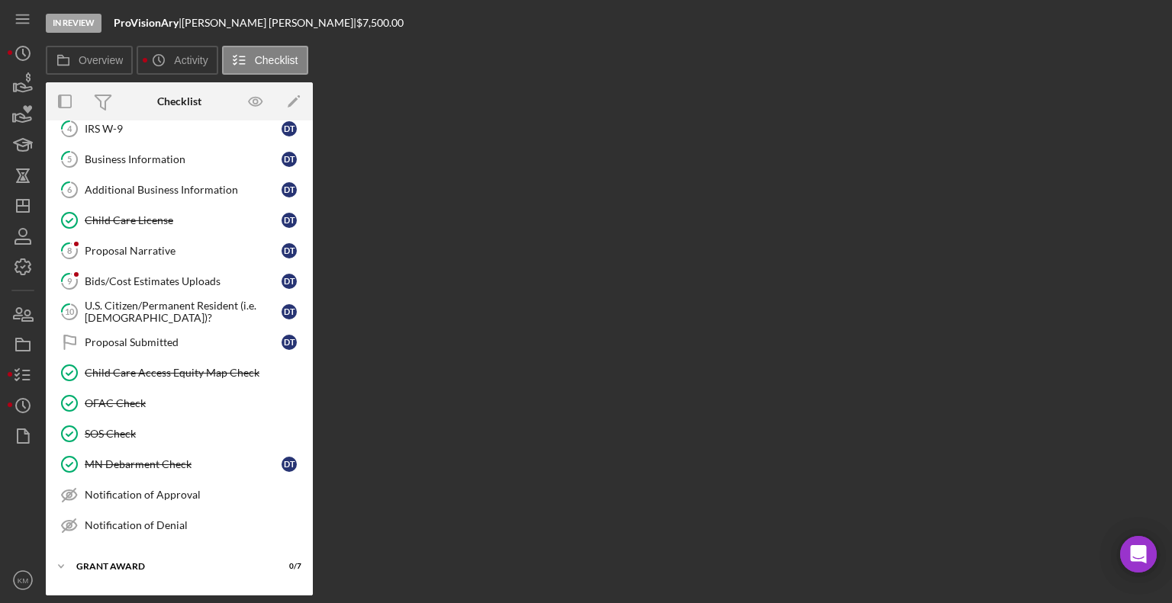
scroll to position [140, 0]
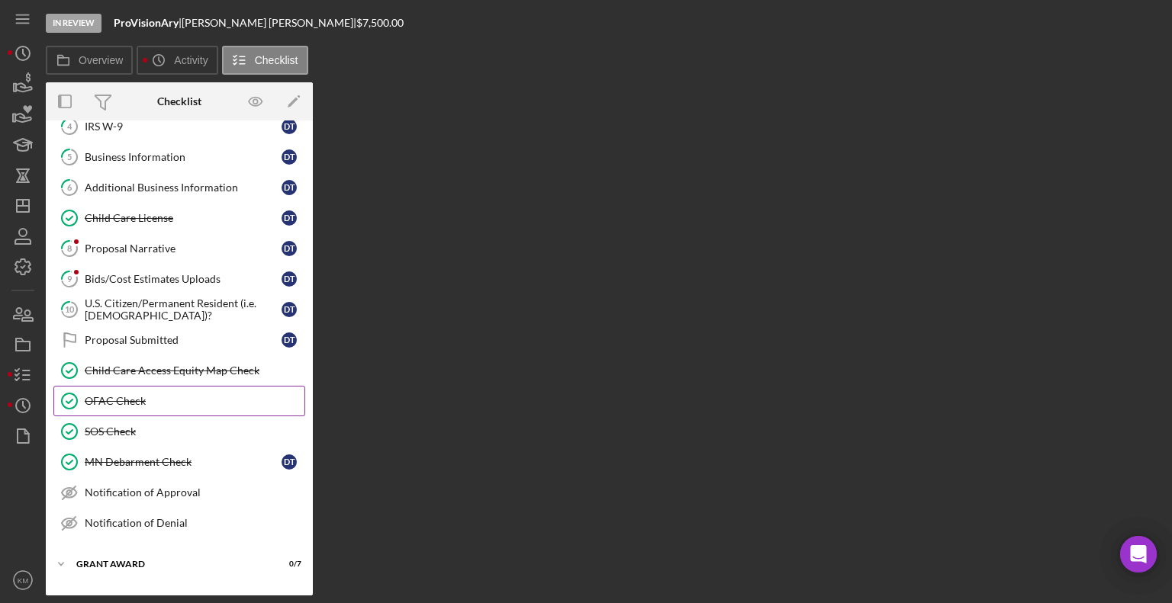
click at [108, 400] on div "OFAC Check" at bounding box center [195, 401] width 220 height 12
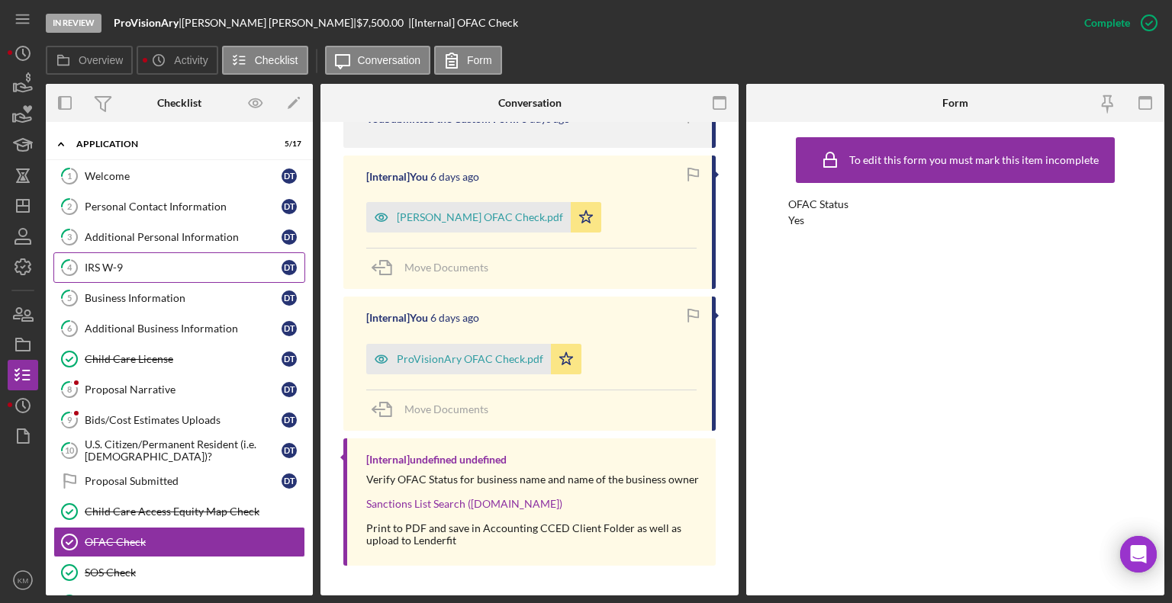
click at [131, 262] on div "IRS W-9" at bounding box center [183, 268] width 197 height 12
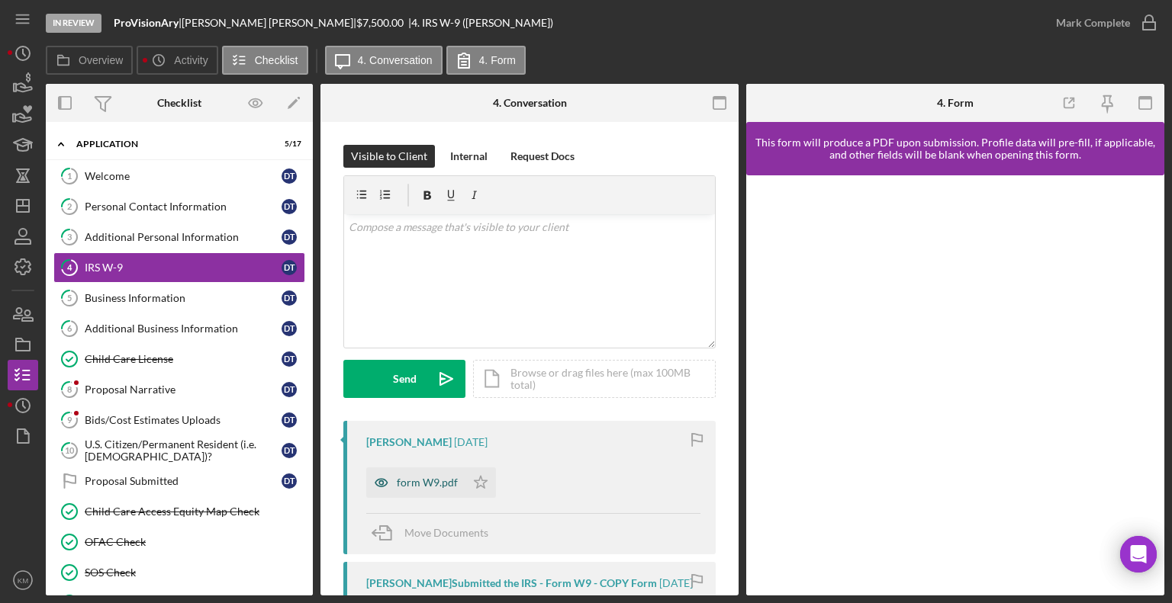
click at [429, 487] on div "form W9.pdf" at bounding box center [427, 483] width 61 height 12
